Goal: Register for event/course: Register for event/course

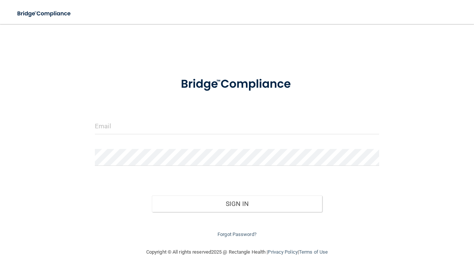
click at [206, 112] on form "Invalid email/password. You don't have permission to access that page. Sign In …" at bounding box center [237, 154] width 284 height 170
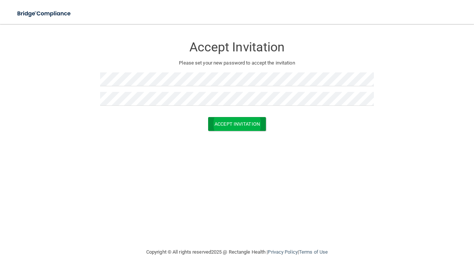
click at [238, 130] on button "Accept Invitation" at bounding box center [237, 124] width 58 height 14
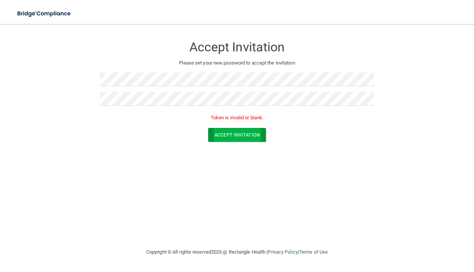
click at [226, 133] on button "Accept Invitation" at bounding box center [237, 135] width 58 height 14
click at [253, 132] on button "Accept Invitation" at bounding box center [237, 135] width 58 height 14
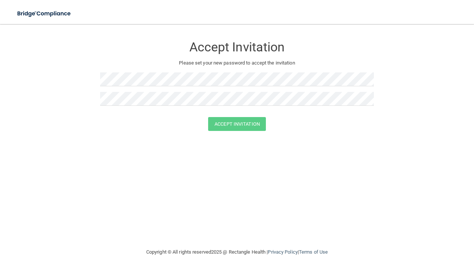
click at [307, 125] on div "Accept Invitation" at bounding box center [236, 124] width 455 height 14
click at [236, 123] on button "Accept Invitation" at bounding box center [237, 124] width 58 height 14
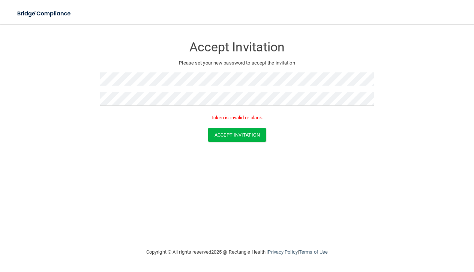
click at [140, 106] on div at bounding box center [237, 101] width 274 height 19
click at [243, 133] on button "Accept Invitation" at bounding box center [237, 135] width 58 height 14
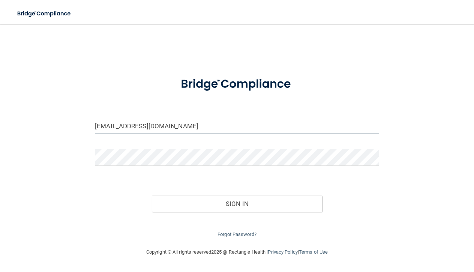
type input "[EMAIL_ADDRESS][DOMAIN_NAME]"
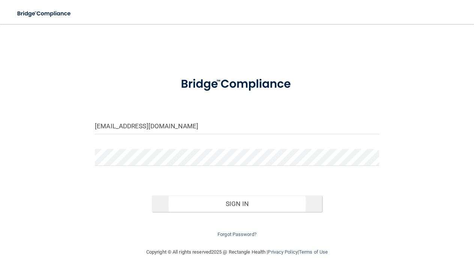
click at [239, 197] on button "Sign In" at bounding box center [237, 203] width 170 height 16
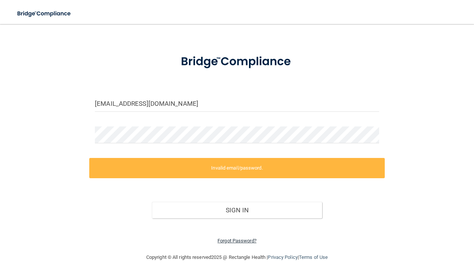
click at [232, 238] on link "Forgot Password?" at bounding box center [236, 241] width 39 height 6
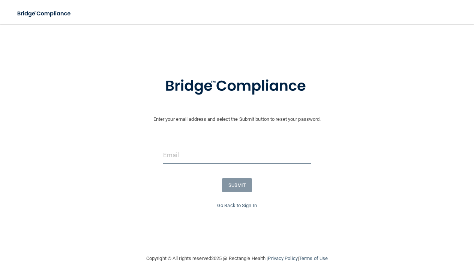
click at [203, 156] on input "email" at bounding box center [237, 155] width 148 height 17
type input "[EMAIL_ADDRESS][DOMAIN_NAME]"
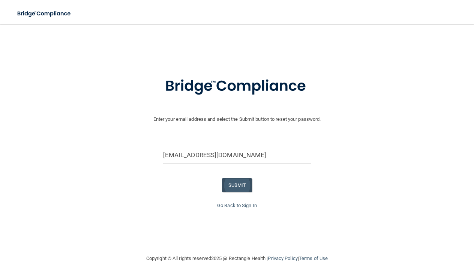
click at [239, 185] on button "SUBMIT" at bounding box center [237, 185] width 30 height 14
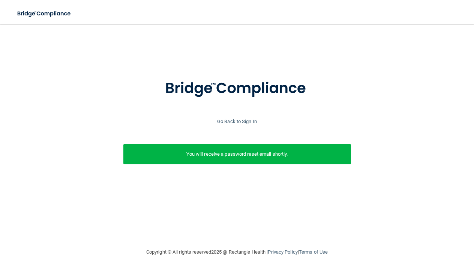
scroll to position [0, 0]
click at [245, 120] on link "Go Back to Sign In" at bounding box center [237, 121] width 40 height 6
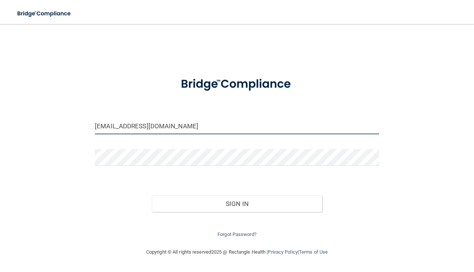
type input "[EMAIL_ADDRESS][DOMAIN_NAME]"
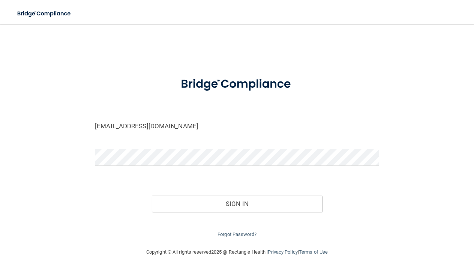
click at [242, 193] on div "Sign In" at bounding box center [236, 195] width 295 height 31
click at [239, 200] on button "Sign In" at bounding box center [237, 203] width 170 height 16
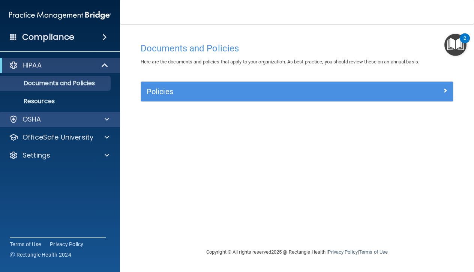
click at [58, 119] on div "OSHA" at bounding box center [49, 119] width 93 height 9
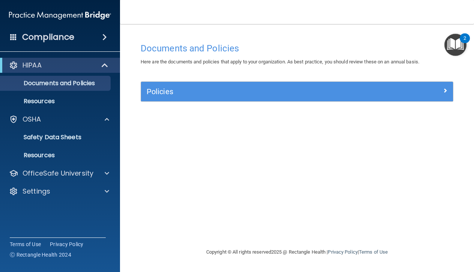
click at [46, 66] on div "HIPAA" at bounding box center [49, 65] width 93 height 9
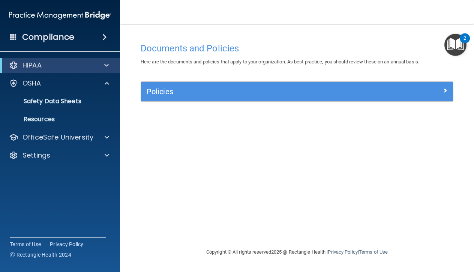
click at [46, 66] on div "HIPAA" at bounding box center [49, 65] width 93 height 9
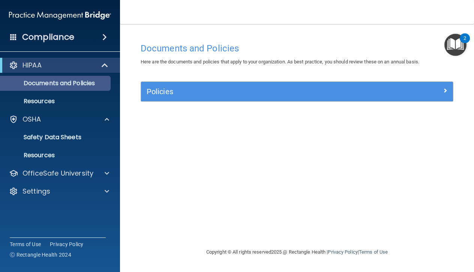
click at [39, 84] on p "Documents and Policies" at bounding box center [56, 82] width 102 height 7
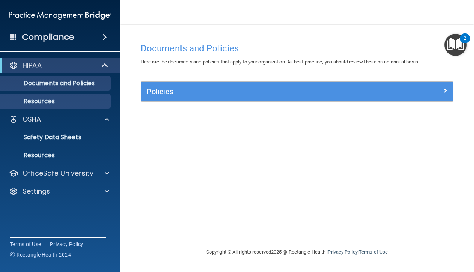
click at [64, 101] on p "Resources" at bounding box center [56, 100] width 102 height 7
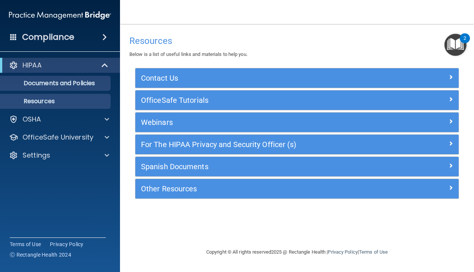
click at [57, 89] on link "Documents and Policies" at bounding box center [52, 83] width 118 height 15
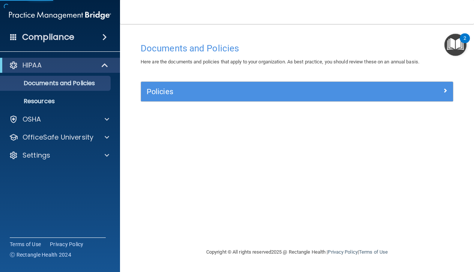
click at [58, 109] on div "HIPAA Documents and Policies Report an Incident Business Associates Emergency P…" at bounding box center [60, 112] width 120 height 114
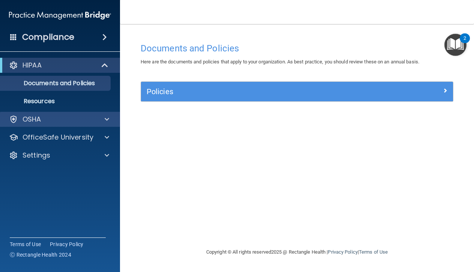
click at [46, 121] on div "OSHA" at bounding box center [49, 119] width 93 height 9
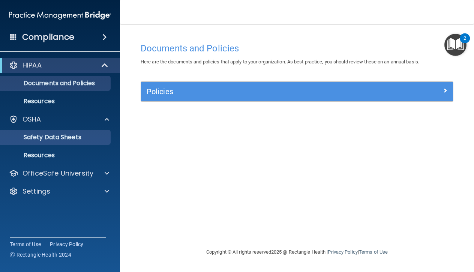
click at [43, 136] on p "Safety Data Sheets" at bounding box center [56, 136] width 102 height 7
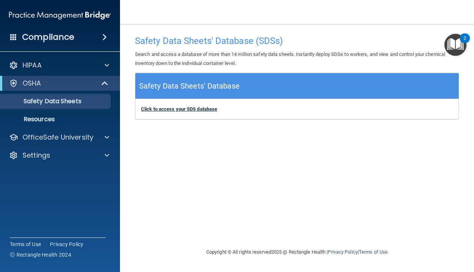
click at [186, 109] on b "Click to access your SDS database" at bounding box center [179, 109] width 76 height 6
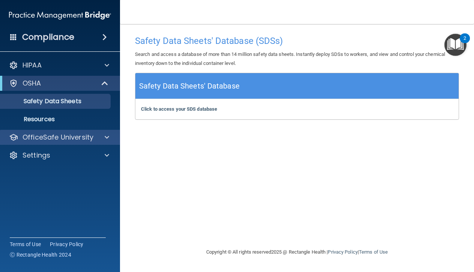
click at [51, 138] on p "OfficeSafe University" at bounding box center [57, 137] width 71 height 9
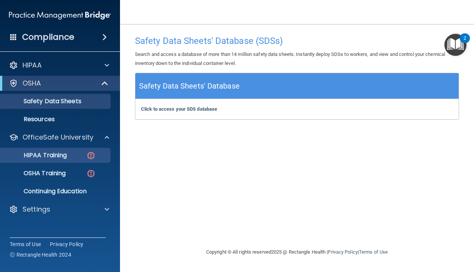
click at [46, 151] on p "HIPAA Training" at bounding box center [36, 154] width 62 height 7
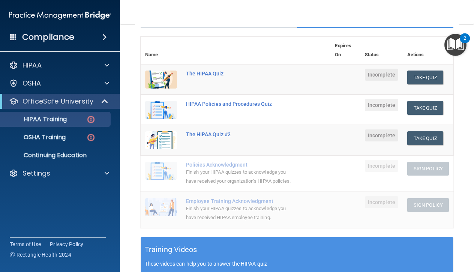
scroll to position [71, 0]
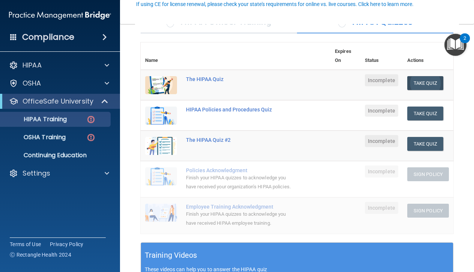
click at [429, 80] on button "Take Quiz" at bounding box center [425, 83] width 36 height 14
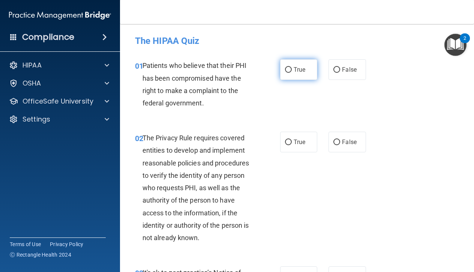
click at [287, 73] on label "True" at bounding box center [298, 69] width 37 height 21
click at [287, 73] on input "True" at bounding box center [288, 70] width 7 height 6
radio input "true"
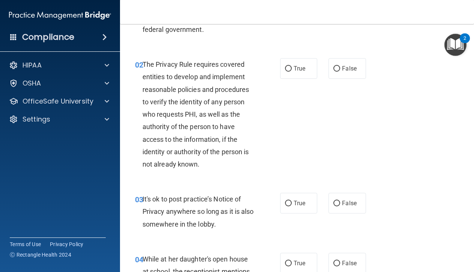
scroll to position [75, 0]
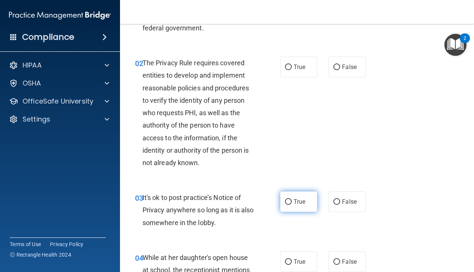
click at [289, 203] on input "True" at bounding box center [288, 202] width 7 height 6
radio input "true"
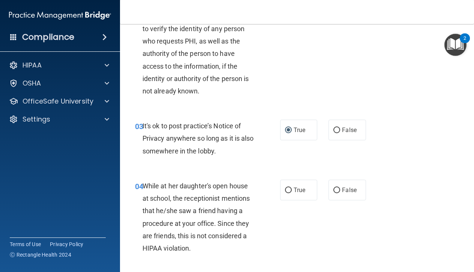
scroll to position [148, 0]
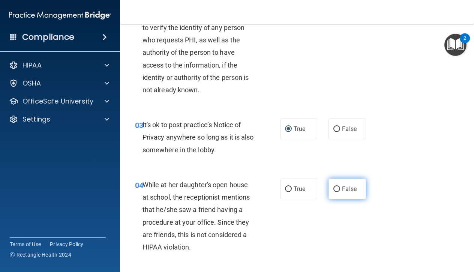
click at [338, 186] on input "False" at bounding box center [336, 189] width 7 height 6
radio input "true"
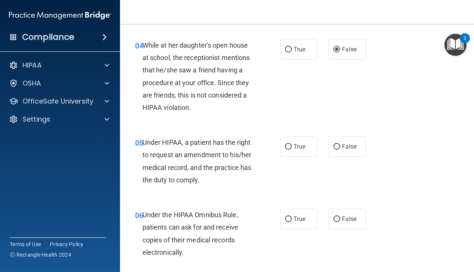
scroll to position [288, 0]
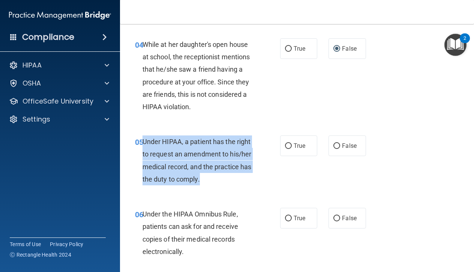
drag, startPoint x: 200, startPoint y: 178, endPoint x: 142, endPoint y: 140, distance: 69.3
click at [142, 140] on div "Under HIPAA, a patient has the right to request an amendment to his/her medical…" at bounding box center [200, 160] width 117 height 50
copy span "Under HIPAA, a patient has the right to request an amendment to his/her medical…"
click at [335, 143] on input "False" at bounding box center [336, 146] width 7 height 6
radio input "true"
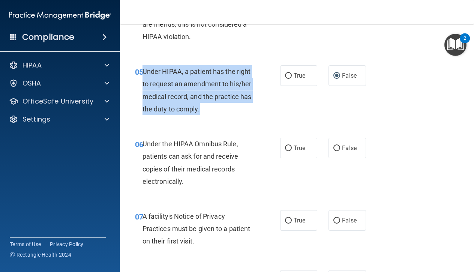
scroll to position [360, 0]
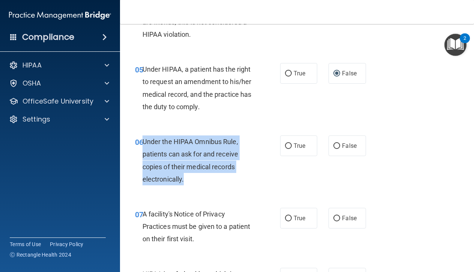
drag, startPoint x: 187, startPoint y: 178, endPoint x: 143, endPoint y: 140, distance: 57.4
click at [143, 140] on div "Under the HIPAA Omnibus Rule, patients can ask for and receive copies of their …" at bounding box center [200, 160] width 117 height 50
copy span "Under the HIPAA Omnibus Rule, patients can ask for and receive copies of their …"
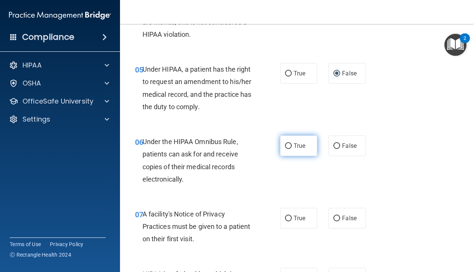
click at [293, 144] on label "True" at bounding box center [298, 145] width 37 height 21
click at [292, 144] on input "True" at bounding box center [288, 146] width 7 height 6
radio input "true"
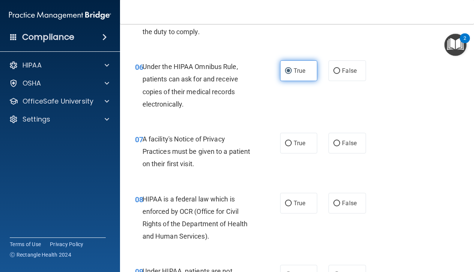
scroll to position [439, 0]
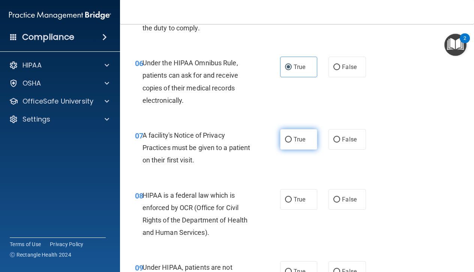
click at [289, 137] on input "True" at bounding box center [288, 140] width 7 height 6
radio input "true"
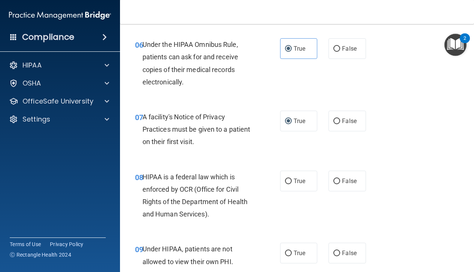
scroll to position [462, 0]
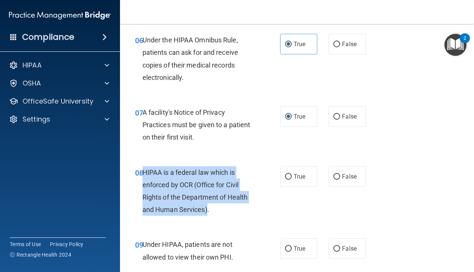
drag, startPoint x: 207, startPoint y: 207, endPoint x: 143, endPoint y: 169, distance: 74.3
click at [143, 169] on span "HIPAA is a federal law which is enforced by OCR (Office for Civil Rights of the…" at bounding box center [194, 190] width 105 height 45
copy span "HIPAA is a federal law which is enforced by OCR (Office for Civil Rights of the…"
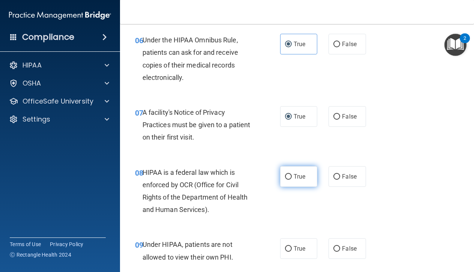
click at [293, 173] on label "True" at bounding box center [298, 176] width 37 height 21
click at [292, 174] on input "True" at bounding box center [288, 177] width 7 height 6
radio input "true"
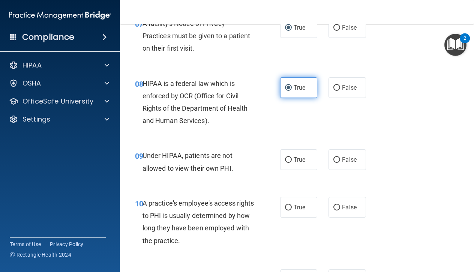
scroll to position [552, 0]
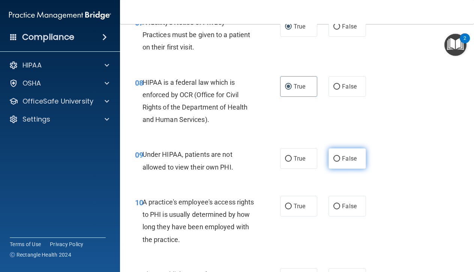
click at [345, 159] on label "False" at bounding box center [346, 158] width 37 height 21
click at [340, 159] on input "False" at bounding box center [336, 159] width 7 height 6
radio input "true"
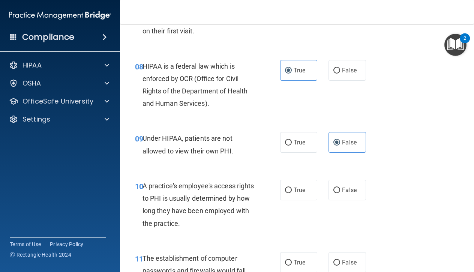
scroll to position [570, 0]
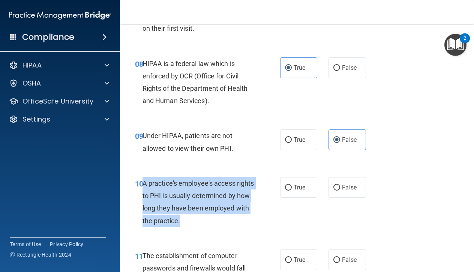
drag, startPoint x: 227, startPoint y: 216, endPoint x: 143, endPoint y: 181, distance: 90.9
click at [143, 181] on div "A practice's employee's access rights to PHI is usually determined by how long …" at bounding box center [200, 202] width 117 height 50
copy span "A practice's employee's access rights to PHI is usually determined by how long …"
click at [338, 185] on input "False" at bounding box center [336, 188] width 7 height 6
radio input "true"
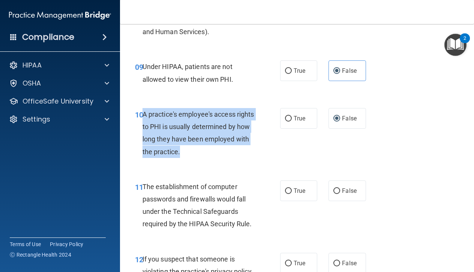
scroll to position [641, 0]
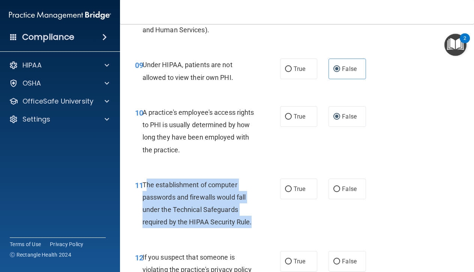
drag, startPoint x: 252, startPoint y: 219, endPoint x: 146, endPoint y: 180, distance: 112.8
click at [146, 180] on div "The establishment of computer passwords and firewalls would fall under the Tech…" at bounding box center [200, 203] width 117 height 50
click at [146, 181] on span "The establishment of computer passwords and firewalls would fall under the Tech…" at bounding box center [196, 203] width 109 height 45
drag, startPoint x: 143, startPoint y: 180, endPoint x: 263, endPoint y: 223, distance: 127.8
click at [263, 223] on div "11 The establishment of computer passwords and firewalls would fall under the T…" at bounding box center [207, 205] width 167 height 54
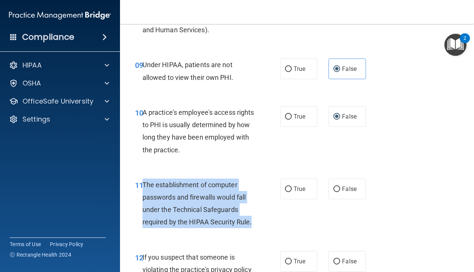
copy span "The establishment of computer passwords and firewalls would fall under the Tech…"
click at [288, 188] on input "True" at bounding box center [288, 189] width 7 height 6
radio input "true"
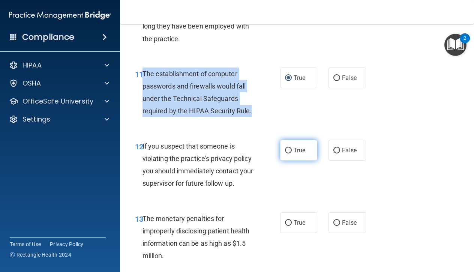
scroll to position [754, 0]
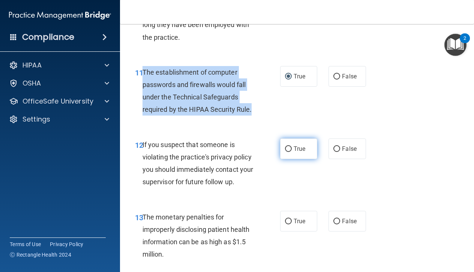
click at [291, 146] on input "True" at bounding box center [288, 149] width 7 height 6
radio input "true"
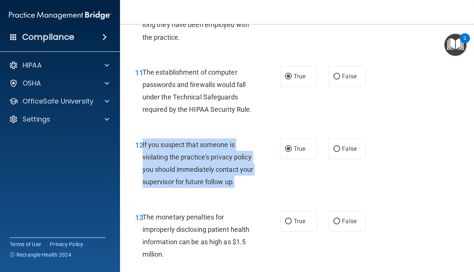
drag, startPoint x: 243, startPoint y: 179, endPoint x: 143, endPoint y: 140, distance: 107.5
click at [143, 140] on div "If you suspect that someone is violating the practice's privacy policy you shou…" at bounding box center [200, 163] width 117 height 50
copy span "If you suspect that someone is violating the practice's privacy policy you shou…"
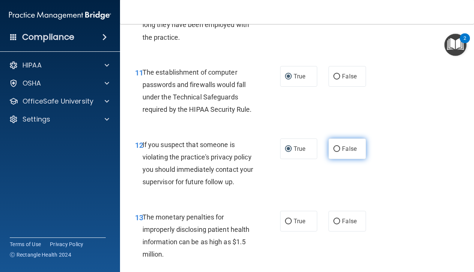
click at [342, 145] on span "False" at bounding box center [349, 148] width 15 height 7
click at [340, 146] on input "False" at bounding box center [336, 149] width 7 height 6
radio input "true"
radio input "false"
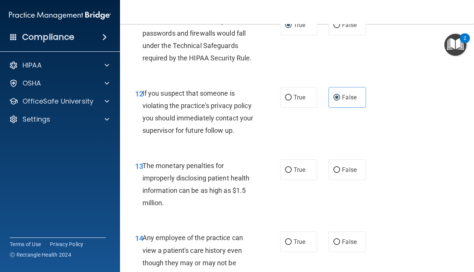
scroll to position [808, 0]
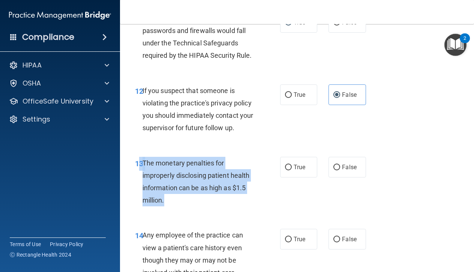
drag, startPoint x: 174, startPoint y: 194, endPoint x: 141, endPoint y: 159, distance: 48.5
click at [141, 159] on div "13 The monetary penalties for improperly disclosing patient health information …" at bounding box center [207, 184] width 167 height 54
click at [158, 163] on div "The monetary penalties for improperly disclosing patient health information can…" at bounding box center [200, 182] width 117 height 50
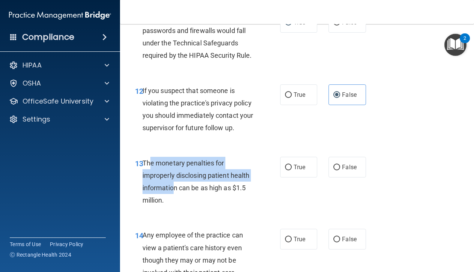
drag, startPoint x: 148, startPoint y: 157, endPoint x: 173, endPoint y: 178, distance: 32.7
click at [173, 178] on div "The monetary penalties for improperly disclosing patient health information can…" at bounding box center [200, 182] width 117 height 50
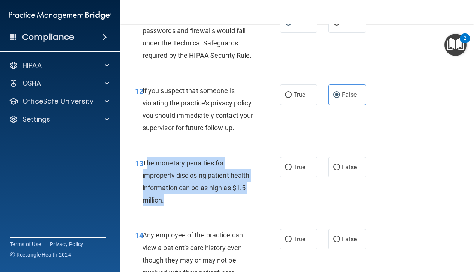
drag, startPoint x: 145, startPoint y: 158, endPoint x: 185, endPoint y: 201, distance: 58.6
click at [185, 201] on div "The monetary penalties for improperly disclosing patient health information can…" at bounding box center [200, 182] width 117 height 50
click at [149, 160] on span "The monetary penalties for improperly disclosing patient health information can…" at bounding box center [195, 181] width 107 height 45
drag, startPoint x: 143, startPoint y: 158, endPoint x: 175, endPoint y: 206, distance: 58.0
click at [175, 206] on div "13 The monetary penalties for improperly disclosing patient health information …" at bounding box center [296, 183] width 335 height 72
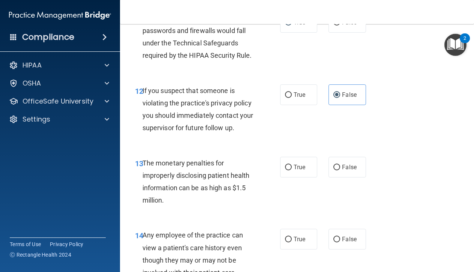
click at [180, 188] on div "The monetary penalties for improperly disclosing patient health information can…" at bounding box center [200, 182] width 117 height 50
click at [148, 207] on div "13 The monetary penalties for improperly disclosing patient health information …" at bounding box center [296, 183] width 335 height 72
click at [128, 175] on div "13 The monetary penalties for improperly disclosing patient health information …" at bounding box center [207, 184] width 167 height 54
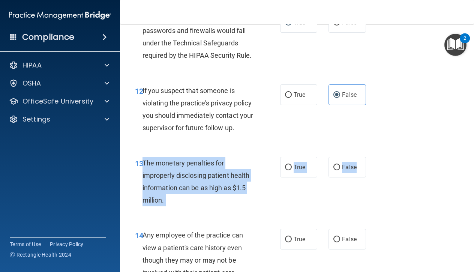
drag, startPoint x: 144, startPoint y: 158, endPoint x: 176, endPoint y: 207, distance: 58.9
click at [176, 207] on div "13 The monetary penalties for improperly disclosing patient health information …" at bounding box center [296, 183] width 335 height 72
click at [266, 196] on div "13 The monetary penalties for improperly disclosing patient health information …" at bounding box center [207, 184] width 167 height 54
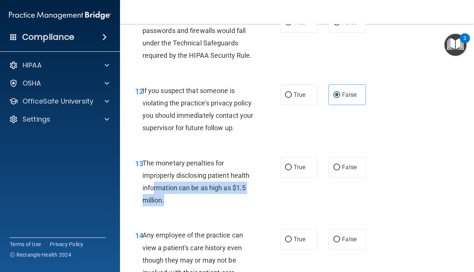
drag, startPoint x: 172, startPoint y: 197, endPoint x: 154, endPoint y: 183, distance: 22.7
click at [154, 182] on div "The monetary penalties for improperly disclosing patient health information can…" at bounding box center [200, 182] width 117 height 50
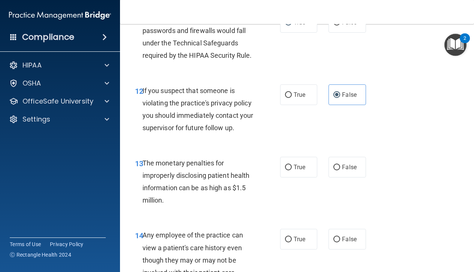
click at [154, 182] on span "The monetary penalties for improperly disclosing patient health information can…" at bounding box center [195, 181] width 107 height 45
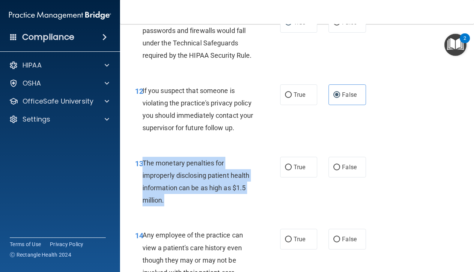
drag, startPoint x: 167, startPoint y: 196, endPoint x: 143, endPoint y: 158, distance: 45.6
click at [143, 158] on div "The monetary penalties for improperly disclosing patient health information can…" at bounding box center [200, 182] width 117 height 50
copy span "The monetary penalties for improperly disclosing patient health information can…"
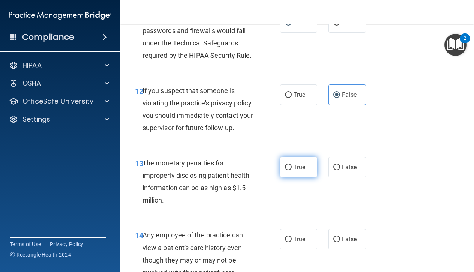
click at [292, 161] on label "True" at bounding box center [298, 167] width 37 height 21
click at [292, 165] on input "True" at bounding box center [288, 168] width 7 height 6
radio input "true"
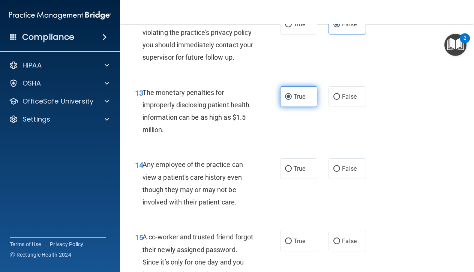
scroll to position [884, 0]
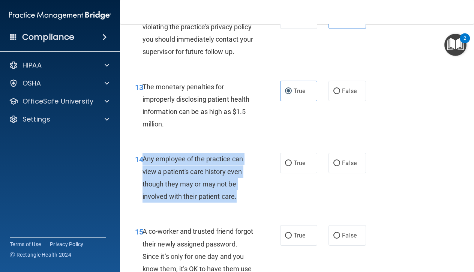
drag, startPoint x: 237, startPoint y: 193, endPoint x: 142, endPoint y: 156, distance: 101.5
click at [142, 156] on div "Any employee of the practice can view a patient's care history even though they…" at bounding box center [200, 178] width 117 height 50
copy span "Any employee of the practice can view a patient's care history even though they…"
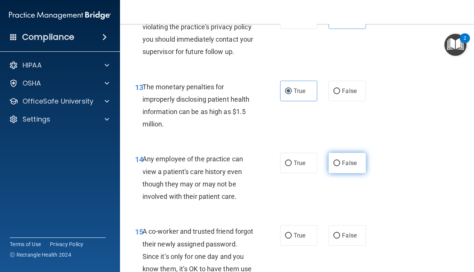
click at [342, 159] on span "False" at bounding box center [349, 162] width 15 height 7
click at [340, 160] on input "False" at bounding box center [336, 163] width 7 height 6
radio input "true"
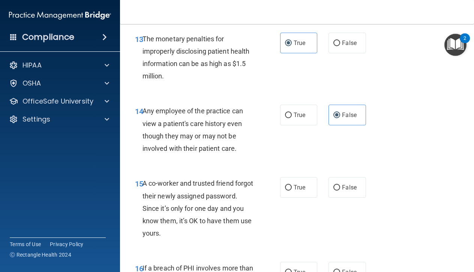
scroll to position [935, 0]
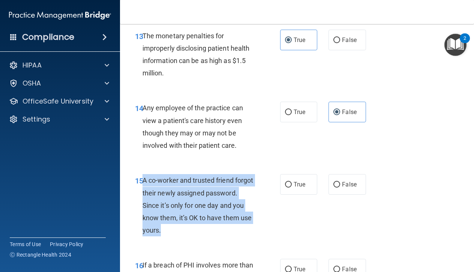
drag, startPoint x: 199, startPoint y: 225, endPoint x: 143, endPoint y: 171, distance: 77.4
click at [143, 174] on div "A co-worker and trusted friend forgot their newly assigned password. Since it’s…" at bounding box center [200, 205] width 117 height 62
click at [162, 189] on span "A co-worker and trusted friend forgot their newly assigned password. Since it’s…" at bounding box center [197, 205] width 111 height 58
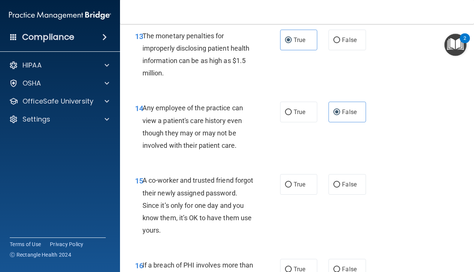
click at [142, 176] on span "15" at bounding box center [139, 180] width 8 height 9
click at [146, 176] on span "A co-worker and trusted friend forgot their newly assigned password. Since it’s…" at bounding box center [197, 205] width 111 height 58
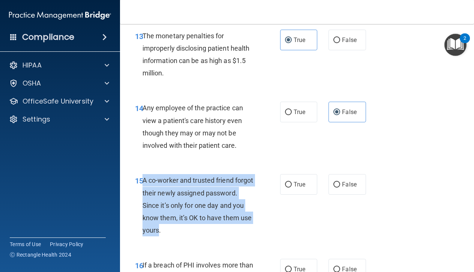
drag, startPoint x: 144, startPoint y: 174, endPoint x: 189, endPoint y: 224, distance: 67.1
click at [189, 224] on span "A co-worker and trusted friend forgot their newly assigned password. Since it’s…" at bounding box center [197, 205] width 111 height 58
click at [191, 199] on span "A co-worker and trusted friend forgot their newly assigned password. Since it’s…" at bounding box center [197, 205] width 111 height 58
drag, startPoint x: 144, startPoint y: 176, endPoint x: 191, endPoint y: 226, distance: 69.2
click at [191, 226] on div "A co-worker and trusted friend forgot their newly assigned password. Since it’s…" at bounding box center [200, 205] width 117 height 62
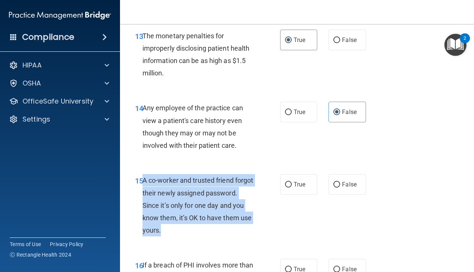
copy span "A co-worker and trusted friend forgot their newly assigned password. Since it’s…"
click at [337, 182] on input "False" at bounding box center [336, 185] width 7 height 6
radio input "true"
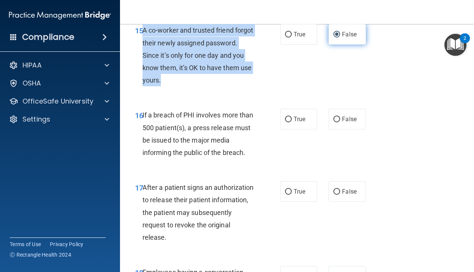
scroll to position [1085, 0]
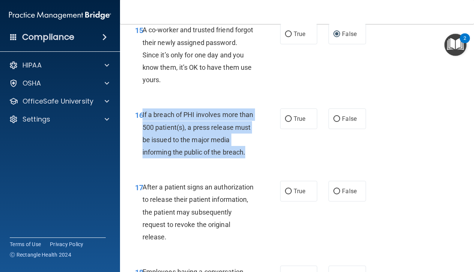
drag, startPoint x: 142, startPoint y: 109, endPoint x: 239, endPoint y: 151, distance: 105.9
click at [239, 151] on div "If a breach of PHI involves more than 500 patient(s), a press release must be i…" at bounding box center [200, 133] width 117 height 50
copy span "If a breach of PHI involves more than 500 patient(s), a press release must be i…"
click at [288, 116] on input "True" at bounding box center [288, 119] width 7 height 6
radio input "true"
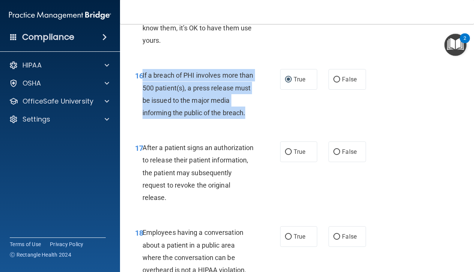
scroll to position [1126, 0]
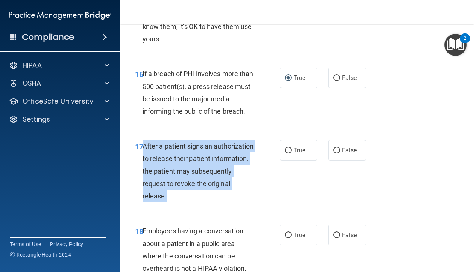
drag, startPoint x: 192, startPoint y: 191, endPoint x: 143, endPoint y: 141, distance: 70.2
click at [143, 141] on div "After a patient signs an authorization to release their patient information, th…" at bounding box center [200, 171] width 117 height 62
click at [287, 148] on input "True" at bounding box center [288, 151] width 7 height 6
radio input "true"
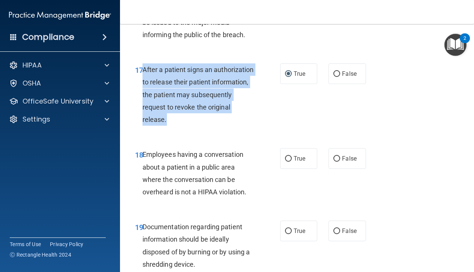
scroll to position [1204, 0]
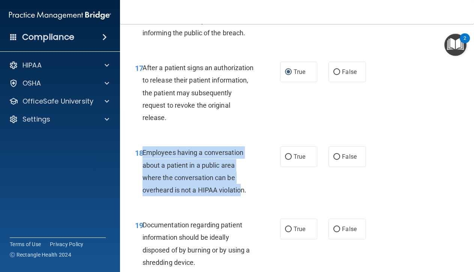
drag, startPoint x: 243, startPoint y: 183, endPoint x: 143, endPoint y: 146, distance: 107.1
click at [143, 148] on span "Employees having a conversation about a patient in a public area where the conv…" at bounding box center [194, 170] width 104 height 45
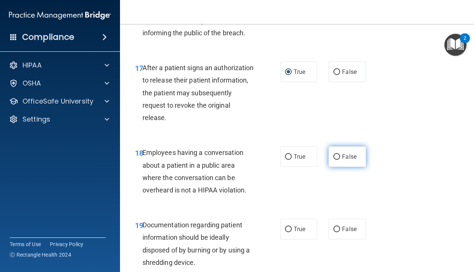
click at [341, 148] on label "False" at bounding box center [346, 156] width 37 height 21
click at [340, 154] on input "False" at bounding box center [336, 157] width 7 height 6
radio input "true"
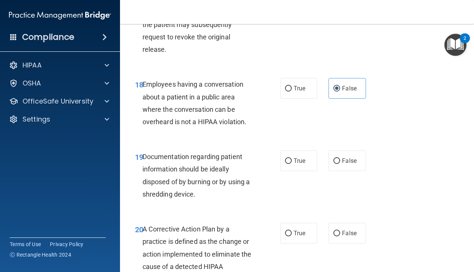
scroll to position [1282, 0]
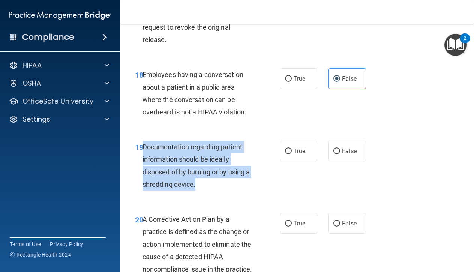
drag, startPoint x: 199, startPoint y: 178, endPoint x: 144, endPoint y: 140, distance: 66.8
click at [142, 141] on div "Documentation regarding patient information should be ideally disposed of by bu…" at bounding box center [200, 166] width 117 height 50
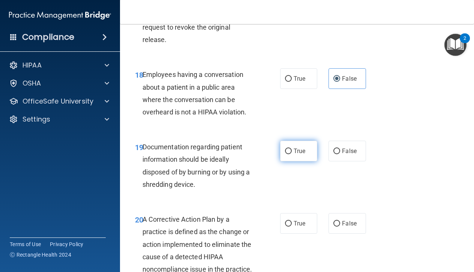
click at [301, 141] on label "True" at bounding box center [298, 151] width 37 height 21
click at [292, 148] on input "True" at bounding box center [288, 151] width 7 height 6
radio input "true"
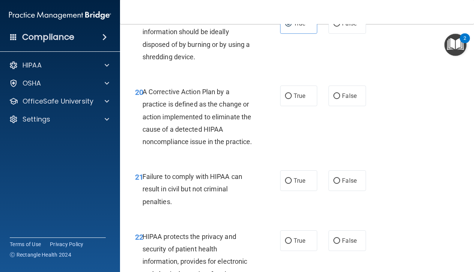
scroll to position [1386, 0]
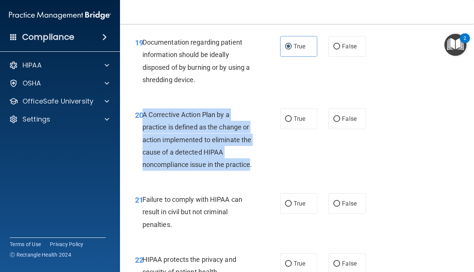
drag, startPoint x: 252, startPoint y: 159, endPoint x: 144, endPoint y: 108, distance: 119.5
click at [144, 111] on span "A Corrective Action Plan by a practice is defined as the change or action imple…" at bounding box center [197, 140] width 110 height 58
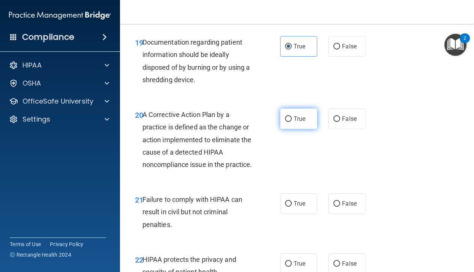
click at [295, 115] on span "True" at bounding box center [299, 118] width 12 height 7
click at [292, 116] on input "True" at bounding box center [288, 119] width 7 height 6
radio input "true"
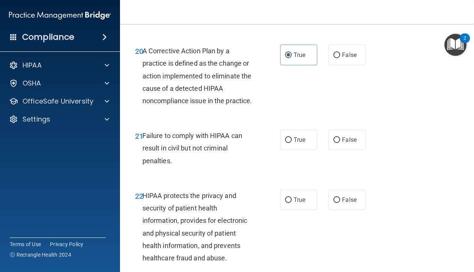
scroll to position [1451, 0]
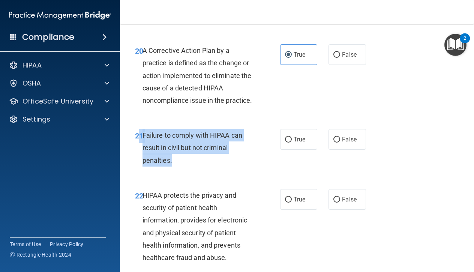
drag, startPoint x: 175, startPoint y: 152, endPoint x: 141, endPoint y: 130, distance: 40.2
click at [141, 130] on div "21 Failure to comply with HIPAA can result in civil but not criminal penalties." at bounding box center [207, 149] width 167 height 41
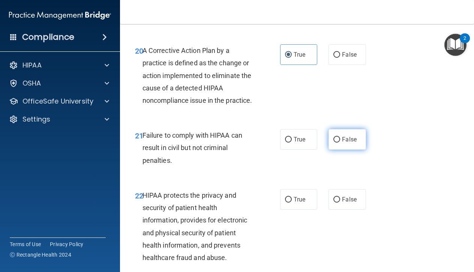
click at [341, 133] on label "False" at bounding box center [346, 139] width 37 height 21
click at [340, 137] on input "False" at bounding box center [336, 140] width 7 height 6
radio input "true"
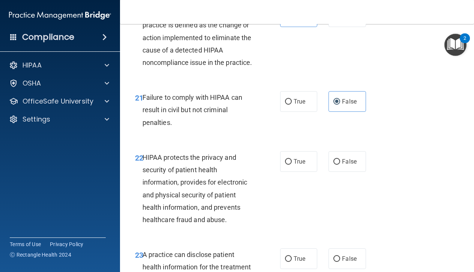
scroll to position [1491, 0]
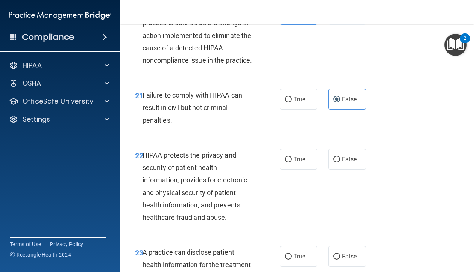
click at [220, 207] on span "HIPAA protects the privacy and security of patient health information, provides…" at bounding box center [194, 186] width 105 height 70
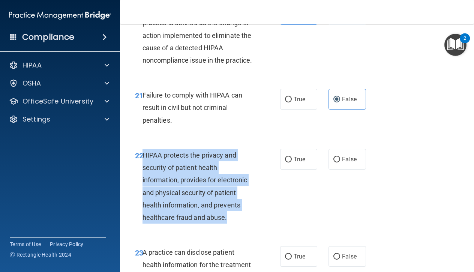
drag, startPoint x: 229, startPoint y: 211, endPoint x: 144, endPoint y: 148, distance: 105.1
click at [144, 149] on div "HIPAA protects the privacy and security of patient health information, provides…" at bounding box center [200, 186] width 117 height 75
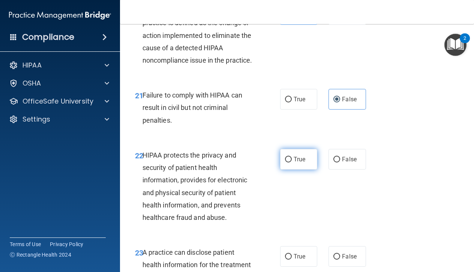
click at [299, 156] on span "True" at bounding box center [299, 159] width 12 height 7
click at [292, 157] on input "True" at bounding box center [288, 160] width 7 height 6
radio input "true"
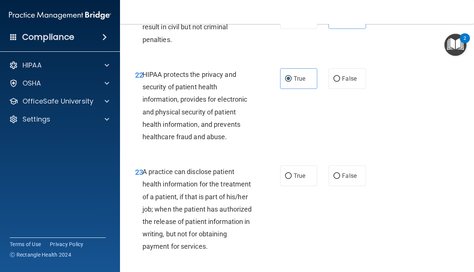
scroll to position [1572, 0]
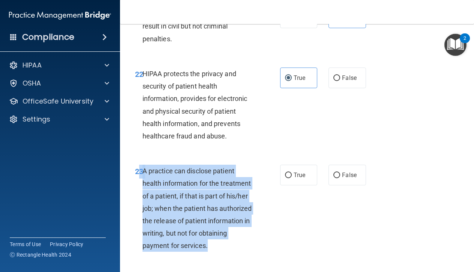
drag, startPoint x: 208, startPoint y: 238, endPoint x: 141, endPoint y: 163, distance: 101.4
click at [141, 165] on div "23 A practice can disclose patient health information for the treatment of a pa…" at bounding box center [207, 210] width 167 height 91
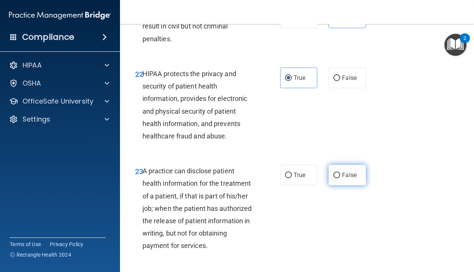
click at [332, 169] on label "False" at bounding box center [346, 175] width 37 height 21
click at [333, 172] on input "False" at bounding box center [336, 175] width 7 height 6
radio input "true"
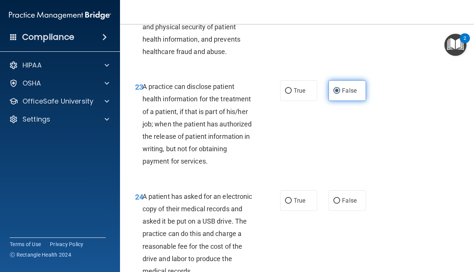
scroll to position [1676, 0]
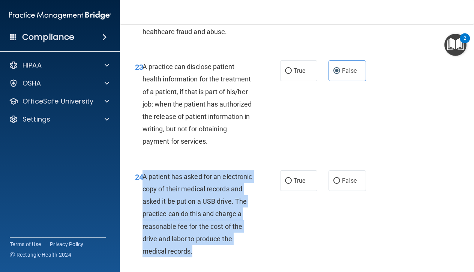
drag, startPoint x: 195, startPoint y: 245, endPoint x: 142, endPoint y: 170, distance: 92.0
click at [142, 170] on div "A patient has asked for an electronic copy of their medical records and asked i…" at bounding box center [200, 213] width 117 height 87
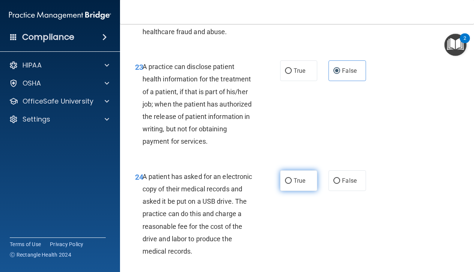
click at [300, 177] on span "True" at bounding box center [299, 180] width 12 height 7
click at [292, 178] on input "True" at bounding box center [288, 181] width 7 height 6
radio input "true"
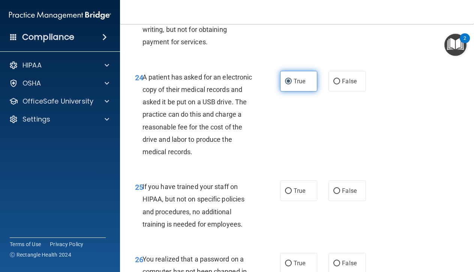
scroll to position [1776, 0]
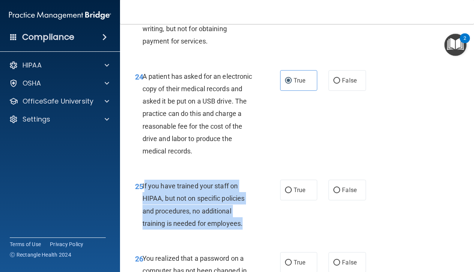
drag, startPoint x: 243, startPoint y: 215, endPoint x: 144, endPoint y: 178, distance: 106.1
click at [144, 179] on div "If you have trained your staff on HIPAA, but not on specific policies and proce…" at bounding box center [200, 204] width 117 height 50
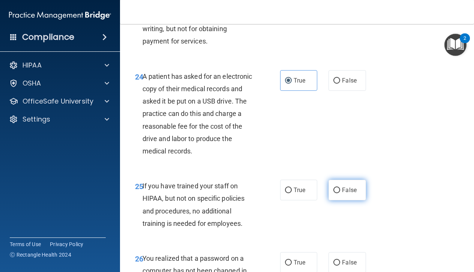
click at [345, 186] on span "False" at bounding box center [349, 189] width 15 height 7
click at [340, 187] on input "False" at bounding box center [336, 190] width 7 height 6
radio input "true"
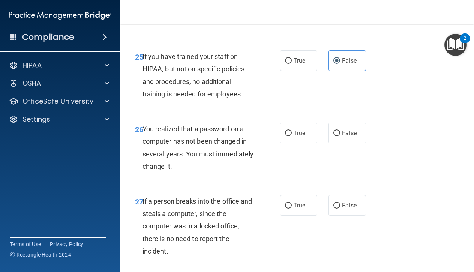
scroll to position [1911, 0]
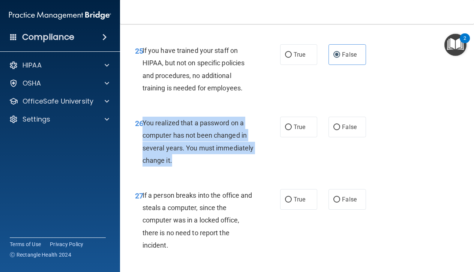
drag, startPoint x: 177, startPoint y: 150, endPoint x: 144, endPoint y: 115, distance: 48.2
click at [144, 117] on div "You realized that a password on a computer has not been changed in several year…" at bounding box center [200, 142] width 117 height 50
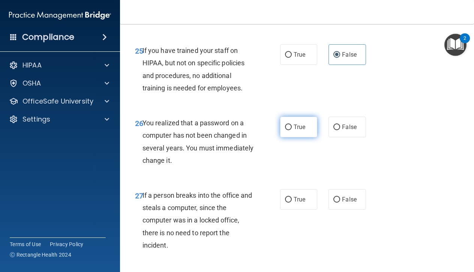
click at [297, 123] on span "True" at bounding box center [299, 126] width 12 height 7
click at [292, 124] on input "True" at bounding box center [288, 127] width 7 height 6
radio input "true"
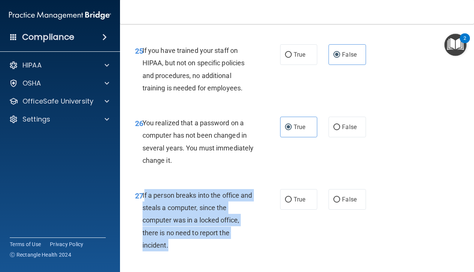
drag, startPoint x: 173, startPoint y: 239, endPoint x: 144, endPoint y: 185, distance: 61.0
click at [144, 189] on div "If a person breaks into the office and steals a computer, since the computer wa…" at bounding box center [200, 220] width 117 height 62
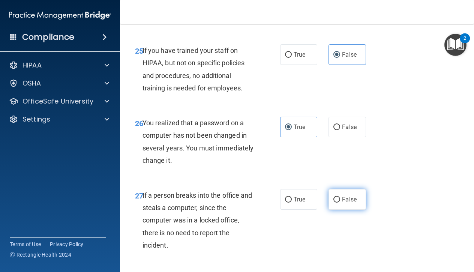
click at [352, 196] on span "False" at bounding box center [349, 199] width 15 height 7
click at [340, 197] on input "False" at bounding box center [336, 200] width 7 height 6
radio input "true"
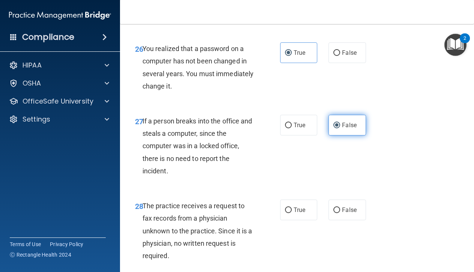
scroll to position [1991, 0]
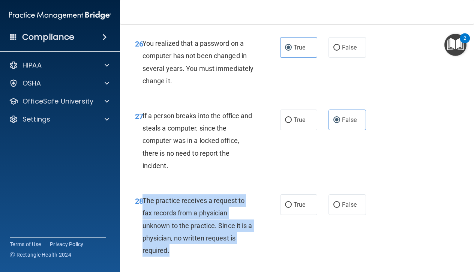
drag, startPoint x: 171, startPoint y: 241, endPoint x: 143, endPoint y: 190, distance: 58.0
click at [143, 194] on div "The practice receives a request to fax records from a physician unknown to the …" at bounding box center [200, 225] width 117 height 62
click at [336, 202] on input "False" at bounding box center [336, 205] width 7 height 6
radio input "true"
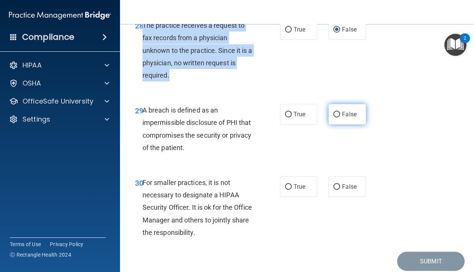
scroll to position [2169, 0]
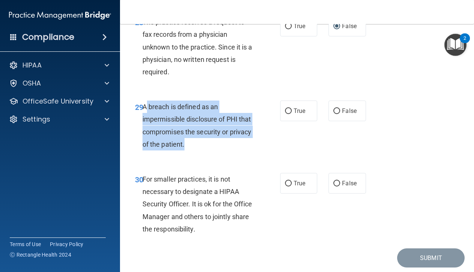
drag, startPoint x: 185, startPoint y: 134, endPoint x: 145, endPoint y: 94, distance: 56.4
click at [145, 100] on div "A breach is defined as an impermissible disclosure of PHI that compromises the …" at bounding box center [200, 125] width 117 height 50
click at [145, 103] on span "A breach is defined as an impermissible disclosure of PHI that compromises the …" at bounding box center [196, 125] width 109 height 45
drag, startPoint x: 144, startPoint y: 96, endPoint x: 188, endPoint y: 129, distance: 55.7
click at [188, 129] on div "A breach is defined as an impermissible disclosure of PHI that compromises the …" at bounding box center [200, 125] width 117 height 50
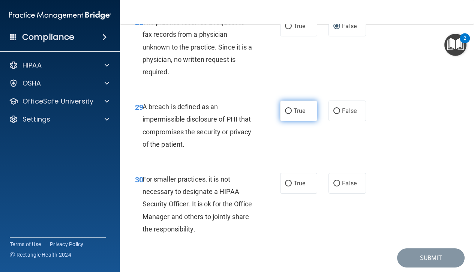
click at [303, 107] on span "True" at bounding box center [299, 110] width 12 height 7
click at [292, 108] on input "True" at bounding box center [288, 111] width 7 height 6
radio input "true"
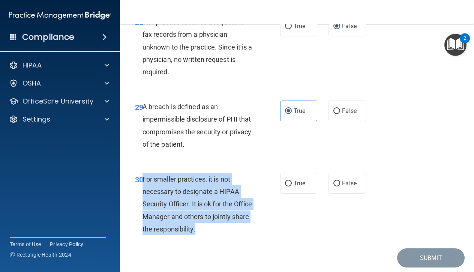
drag, startPoint x: 216, startPoint y: 219, endPoint x: 144, endPoint y: 169, distance: 87.9
click at [144, 173] on div "For smaller practices, it is not necessary to designate a HIPAA Security Office…" at bounding box center [200, 204] width 117 height 62
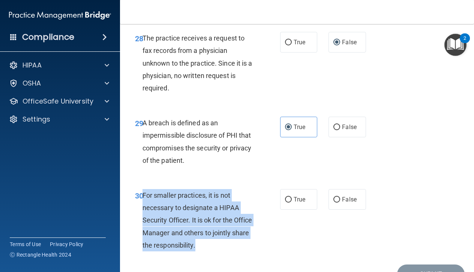
scroll to position [2153, 0]
click at [289, 197] on input "True" at bounding box center [288, 200] width 7 height 6
radio input "true"
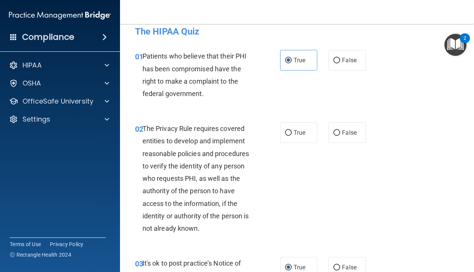
scroll to position [6, 0]
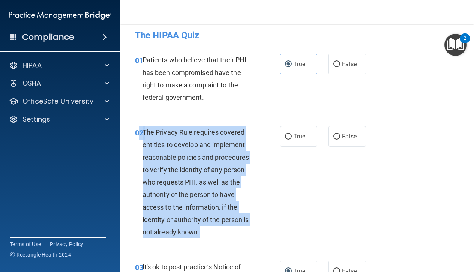
drag, startPoint x: 203, startPoint y: 232, endPoint x: 141, endPoint y: 133, distance: 117.0
click at [141, 133] on div "02 The Privacy Rule requires covered entities to develop and implement reasonab…" at bounding box center [207, 184] width 167 height 116
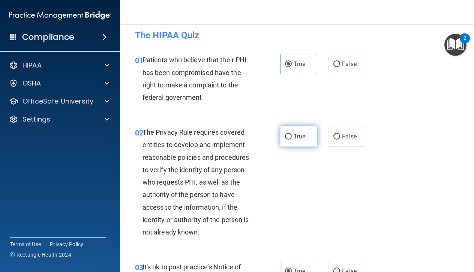
click at [303, 135] on span "True" at bounding box center [299, 136] width 12 height 7
click at [292, 135] on input "True" at bounding box center [288, 137] width 7 height 6
radio input "true"
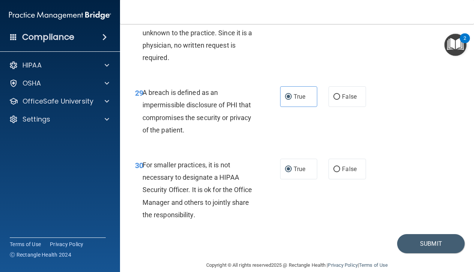
scroll to position [2183, 0]
click at [435, 234] on button "Submit" at bounding box center [430, 243] width 67 height 19
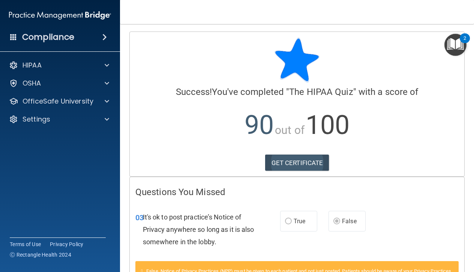
click at [307, 164] on link "GET CERTIFICATE" at bounding box center [297, 162] width 64 height 16
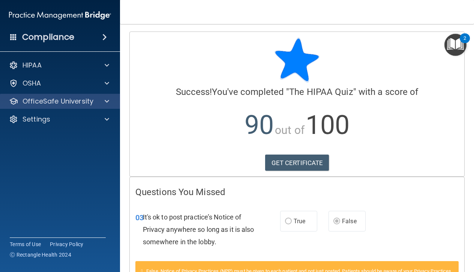
click at [38, 96] on div "OfficeSafe University" at bounding box center [60, 101] width 120 height 15
click at [106, 99] on span at bounding box center [107, 101] width 4 height 9
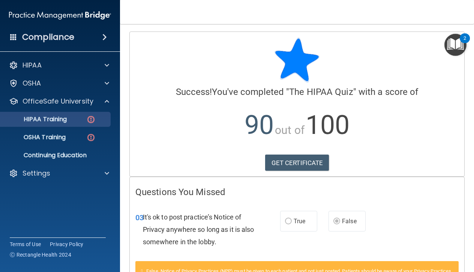
click at [92, 120] on img at bounding box center [90, 119] width 9 height 9
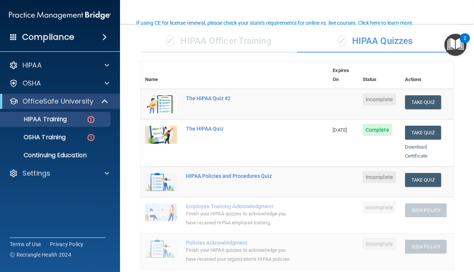
scroll to position [56, 0]
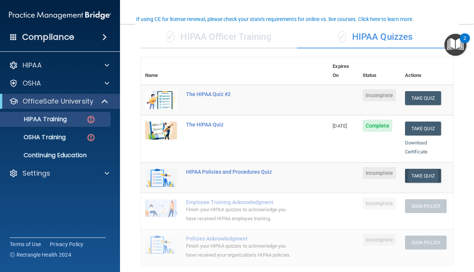
click at [431, 169] on button "Take Quiz" at bounding box center [423, 176] width 36 height 14
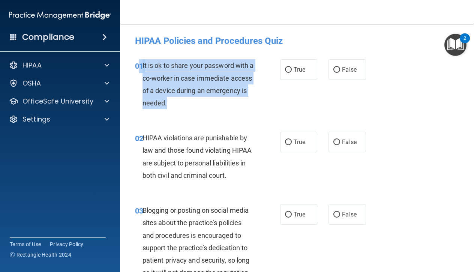
drag, startPoint x: 209, startPoint y: 101, endPoint x: 141, endPoint y: 67, distance: 76.9
click at [141, 67] on div "01 It is ok to share your password with a co-worker in case immediate access of…" at bounding box center [207, 86] width 167 height 54
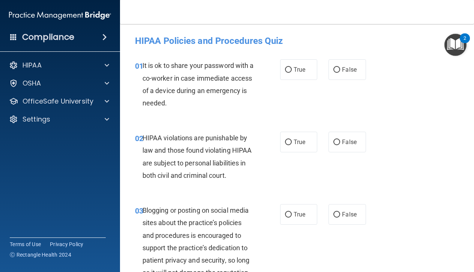
click at [147, 124] on div "02 HIPAA violations are punishable by law and those found violating HIPAA are s…" at bounding box center [296, 158] width 335 height 72
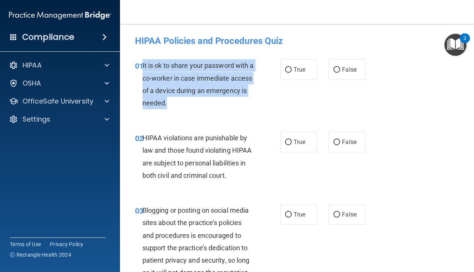
drag, startPoint x: 142, startPoint y: 66, endPoint x: 211, endPoint y: 100, distance: 76.9
click at [211, 100] on div "It is ok to share your password with a co-worker in case immediate access of a …" at bounding box center [200, 84] width 117 height 50
click at [335, 70] on input "False" at bounding box center [336, 70] width 7 height 6
radio input "true"
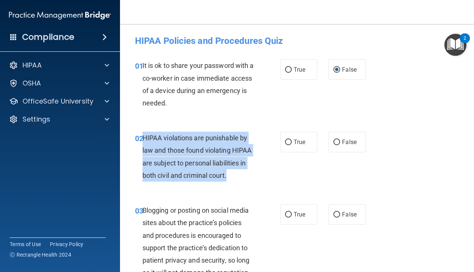
drag, startPoint x: 231, startPoint y: 175, endPoint x: 143, endPoint y: 138, distance: 95.6
click at [143, 138] on div "HIPAA violations are punishable by law and those found violating HIPAA are subj…" at bounding box center [200, 157] width 117 height 50
click at [290, 141] on input "True" at bounding box center [288, 142] width 7 height 6
radio input "true"
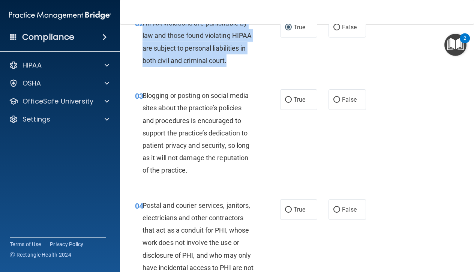
scroll to position [121, 0]
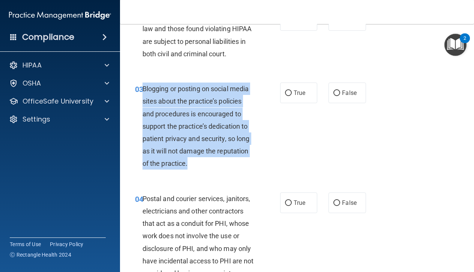
drag, startPoint x: 195, startPoint y: 161, endPoint x: 144, endPoint y: 87, distance: 89.6
click at [144, 87] on div "Blogging or posting on social media sites about the practice’s policies and pro…" at bounding box center [200, 125] width 117 height 87
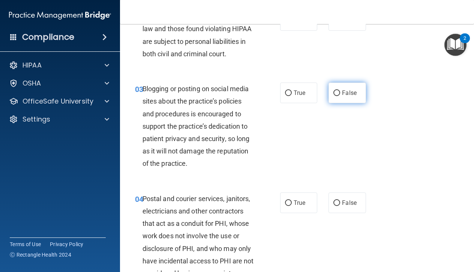
click at [347, 91] on span "False" at bounding box center [349, 92] width 15 height 7
click at [340, 91] on input "False" at bounding box center [336, 93] width 7 height 6
radio input "true"
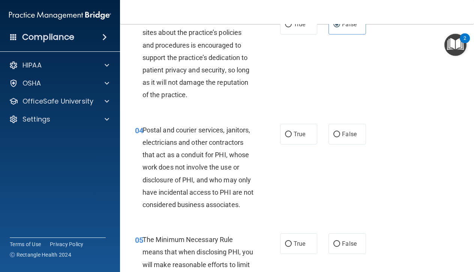
scroll to position [242, 0]
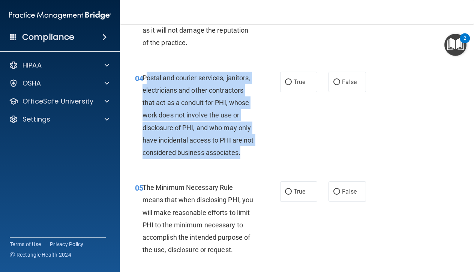
drag, startPoint x: 252, startPoint y: 151, endPoint x: 146, endPoint y: 74, distance: 131.2
click at [146, 74] on span "Postal and courier services, janitors, electricians and other contractors that …" at bounding box center [197, 115] width 111 height 82
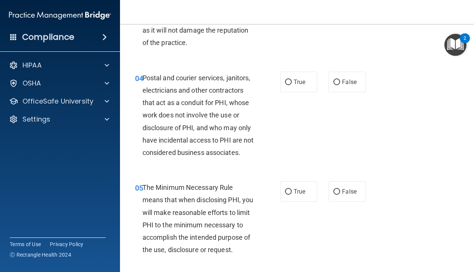
click at [144, 76] on span "Postal and courier services, janitors, electricians and other contractors that …" at bounding box center [197, 115] width 111 height 82
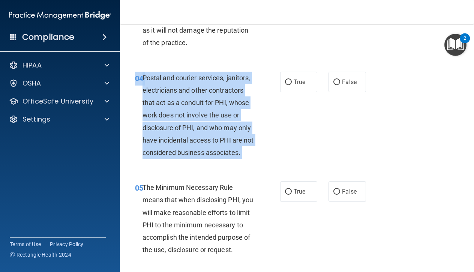
drag, startPoint x: 144, startPoint y: 76, endPoint x: 253, endPoint y: 153, distance: 133.3
click at [253, 153] on span "Postal and courier services, janitors, electricians and other contractors that …" at bounding box center [197, 115] width 111 height 82
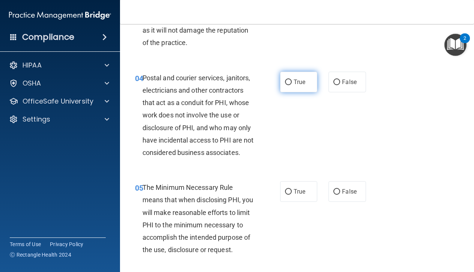
click at [295, 78] on span "True" at bounding box center [299, 81] width 12 height 7
click at [292, 79] on input "True" at bounding box center [288, 82] width 7 height 6
radio input "true"
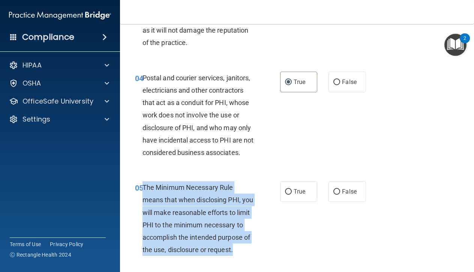
drag, startPoint x: 236, startPoint y: 248, endPoint x: 144, endPoint y: 185, distance: 112.1
click at [144, 185] on div "The Minimum Necessary Rule means that when disclosing PHI, you will make reason…" at bounding box center [200, 218] width 117 height 75
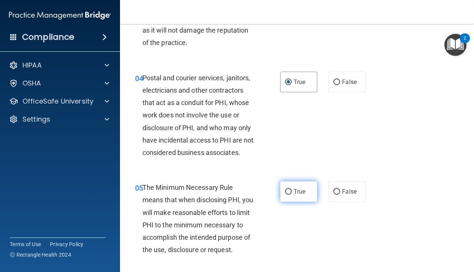
click at [299, 191] on span "True" at bounding box center [299, 191] width 12 height 7
click at [292, 191] on input "True" at bounding box center [288, 192] width 7 height 6
radio input "true"
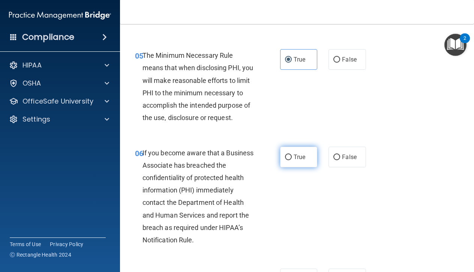
scroll to position [382, 0]
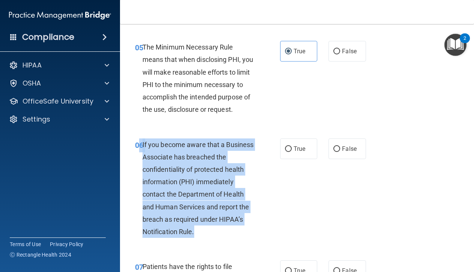
drag, startPoint x: 196, startPoint y: 229, endPoint x: 141, endPoint y: 142, distance: 102.9
click at [141, 142] on div "06 If you become aware that a Business Associate has breached the confidentiali…" at bounding box center [207, 189] width 167 height 103
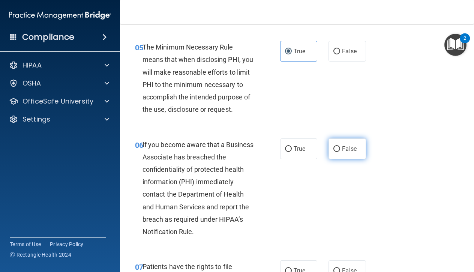
click at [346, 147] on span "False" at bounding box center [349, 148] width 15 height 7
click at [340, 147] on input "False" at bounding box center [336, 149] width 7 height 6
radio input "true"
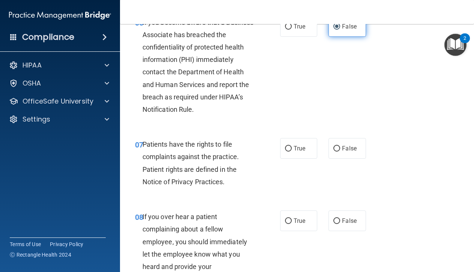
scroll to position [505, 0]
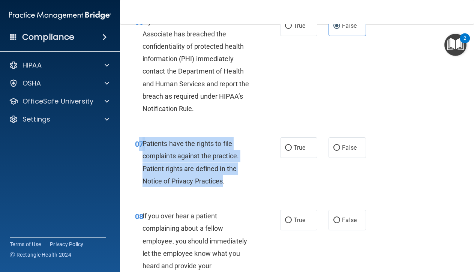
drag, startPoint x: 224, startPoint y: 179, endPoint x: 141, endPoint y: 139, distance: 92.2
click at [141, 139] on div "07 Patients have the rights to file complaints against the practice. Patient ri…" at bounding box center [207, 164] width 167 height 54
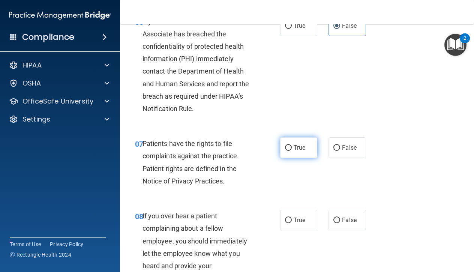
click at [294, 145] on span "True" at bounding box center [299, 147] width 12 height 7
click at [292, 145] on input "True" at bounding box center [288, 148] width 7 height 6
radio input "true"
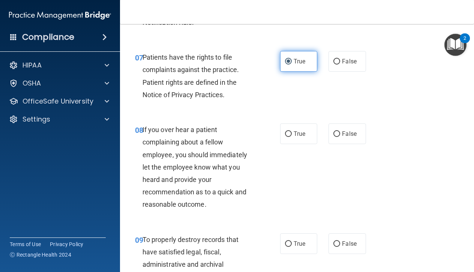
scroll to position [597, 0]
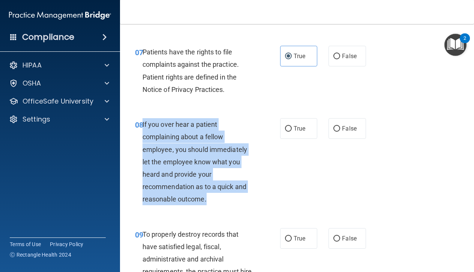
drag, startPoint x: 209, startPoint y: 196, endPoint x: 142, endPoint y: 122, distance: 99.2
click at [142, 122] on div "If you over hear a patient complaining about a fellow employee, you should imme…" at bounding box center [200, 161] width 117 height 87
click at [340, 126] on input "False" at bounding box center [336, 129] width 7 height 6
radio input "true"
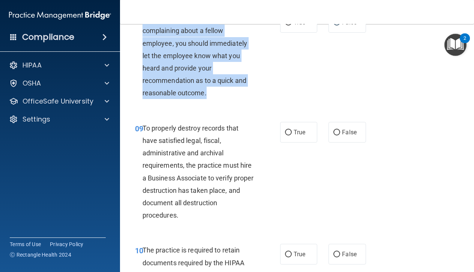
scroll to position [705, 0]
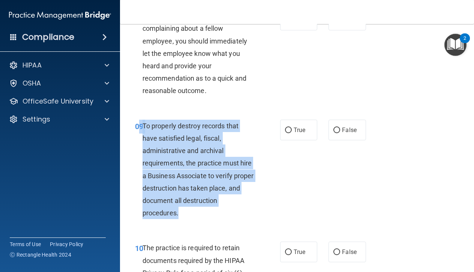
drag, startPoint x: 183, startPoint y: 207, endPoint x: 141, endPoint y: 125, distance: 91.7
click at [141, 125] on div "09 To properly destroy records that have satisfied legal, fiscal, administrativ…" at bounding box center [207, 171] width 167 height 103
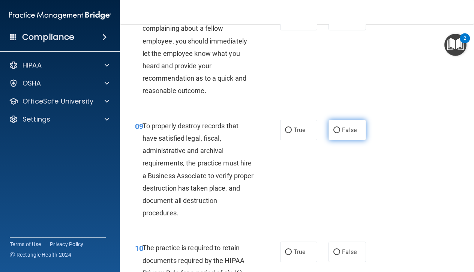
click at [355, 128] on span "False" at bounding box center [349, 129] width 15 height 7
click at [340, 128] on input "False" at bounding box center [336, 130] width 7 height 6
radio input "true"
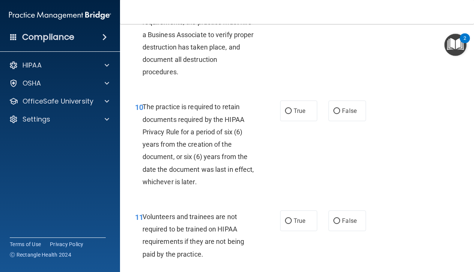
scroll to position [864, 0]
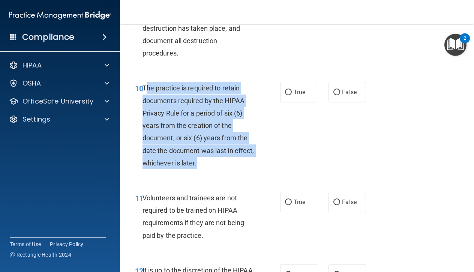
drag, startPoint x: 218, startPoint y: 158, endPoint x: 145, endPoint y: 82, distance: 106.3
click at [145, 82] on div "The practice is required to retain documents required by the HIPAA Privacy Rule…" at bounding box center [200, 125] width 117 height 87
drag, startPoint x: 144, startPoint y: 83, endPoint x: 215, endPoint y: 158, distance: 103.1
click at [215, 158] on span "The practice is required to retain documents required by the HIPAA Privacy Rule…" at bounding box center [198, 125] width 112 height 82
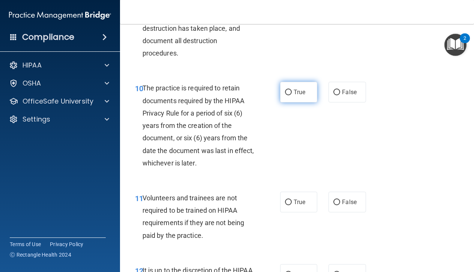
click at [293, 93] on label "True" at bounding box center [298, 92] width 37 height 21
click at [292, 93] on input "True" at bounding box center [288, 93] width 7 height 6
radio input "true"
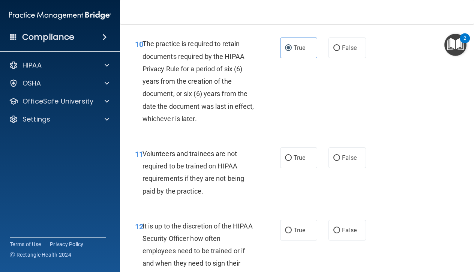
scroll to position [923, 0]
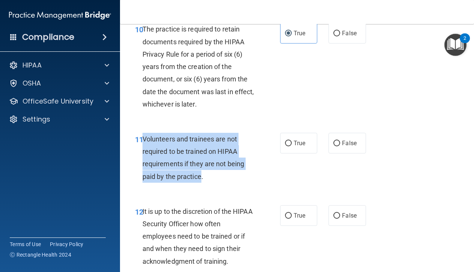
drag, startPoint x: 202, startPoint y: 171, endPoint x: 144, endPoint y: 134, distance: 69.0
click at [144, 135] on span "Volunteers and trainees are not required to be trained on HIPAA requirements if…" at bounding box center [193, 157] width 102 height 45
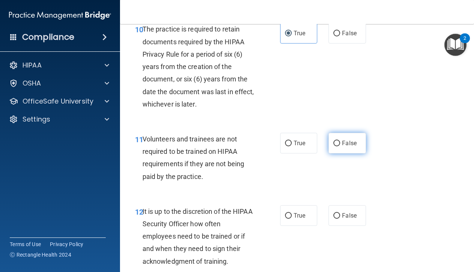
click at [341, 139] on label "False" at bounding box center [346, 143] width 37 height 21
click at [340, 141] on input "False" at bounding box center [336, 144] width 7 height 6
radio input "true"
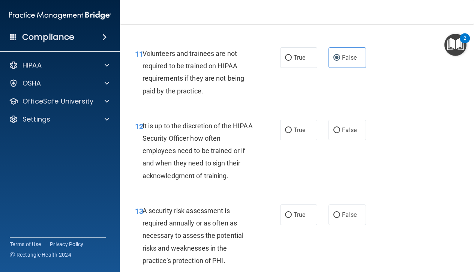
scroll to position [1017, 0]
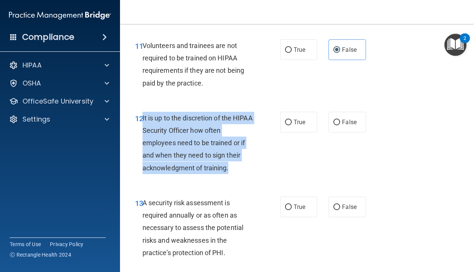
drag, startPoint x: 230, startPoint y: 164, endPoint x: 143, endPoint y: 114, distance: 100.7
click at [143, 114] on div "It is up to the discretion of the HIPAA Security Officer how often employees ne…" at bounding box center [200, 143] width 117 height 62
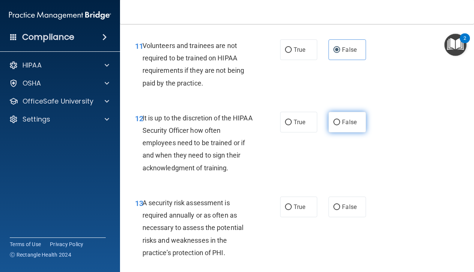
click at [341, 117] on label "False" at bounding box center [346, 122] width 37 height 21
click at [340, 120] on input "False" at bounding box center [336, 123] width 7 height 6
radio input "true"
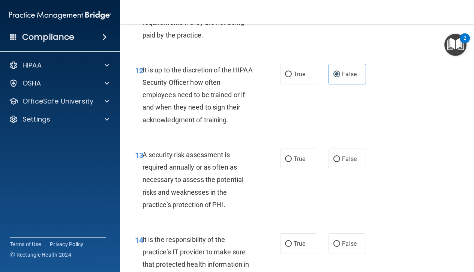
scroll to position [1067, 0]
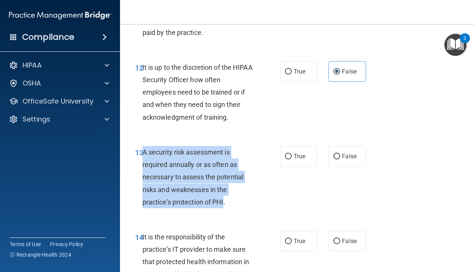
drag, startPoint x: 224, startPoint y: 196, endPoint x: 142, endPoint y: 148, distance: 95.6
click at [142, 148] on div "13 A security risk assessment is required annually or as often as necessary to …" at bounding box center [207, 179] width 167 height 66
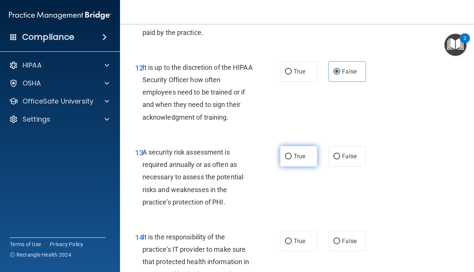
click at [300, 146] on label "True" at bounding box center [298, 156] width 37 height 21
click at [292, 154] on input "True" at bounding box center [288, 157] width 7 height 6
radio input "true"
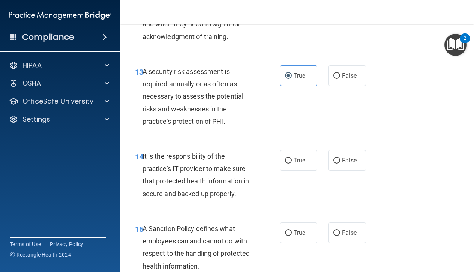
scroll to position [1152, 0]
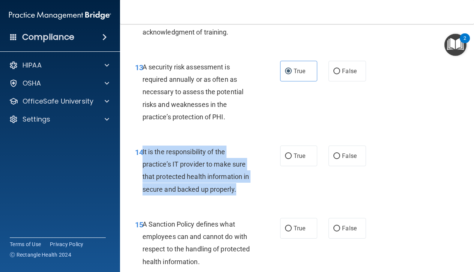
drag, startPoint x: 236, startPoint y: 184, endPoint x: 143, endPoint y: 144, distance: 101.6
click at [143, 148] on span "It is the responsibility of the practice’s IT provider to make sure that protec…" at bounding box center [195, 170] width 107 height 45
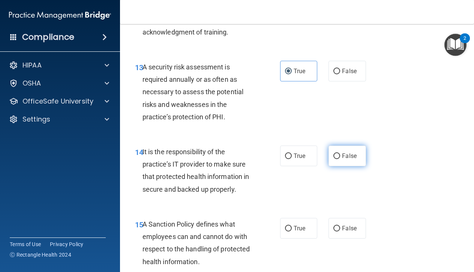
click at [342, 152] on span "False" at bounding box center [349, 155] width 15 height 7
click at [340, 153] on input "False" at bounding box center [336, 156] width 7 height 6
radio input "true"
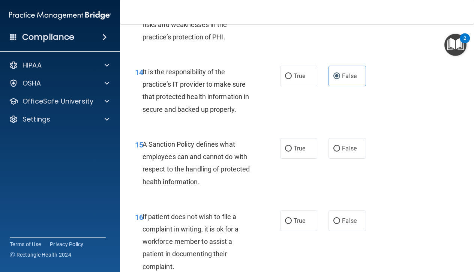
scroll to position [1234, 0]
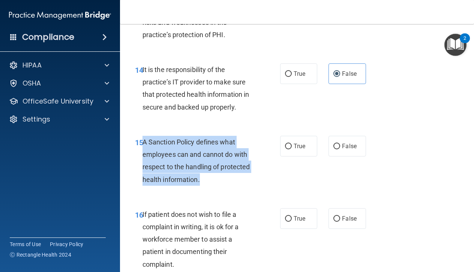
drag, startPoint x: 203, startPoint y: 172, endPoint x: 143, endPoint y: 136, distance: 70.0
click at [143, 136] on div "A Sanction Policy defines what employees can and cannot do with respect to the …" at bounding box center [200, 161] width 117 height 50
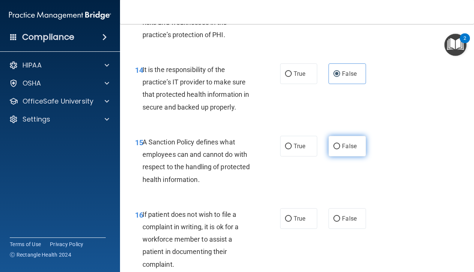
click at [341, 141] on label "False" at bounding box center [346, 146] width 37 height 21
click at [340, 144] on input "False" at bounding box center [336, 147] width 7 height 6
radio input "true"
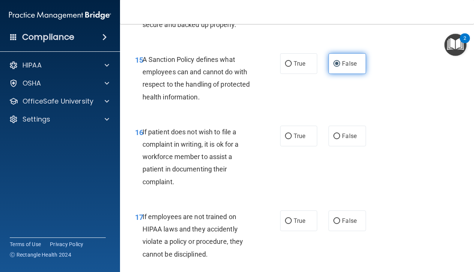
scroll to position [1319, 0]
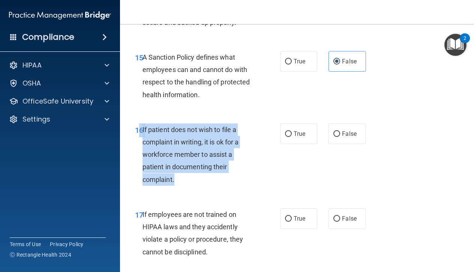
drag, startPoint x: 184, startPoint y: 175, endPoint x: 141, endPoint y: 125, distance: 66.4
click at [141, 125] on div "16 If patient does not wish to file a complaint in writing, it is ok for a work…" at bounding box center [207, 156] width 167 height 66
click at [290, 131] on input "True" at bounding box center [288, 134] width 7 height 6
radio input "true"
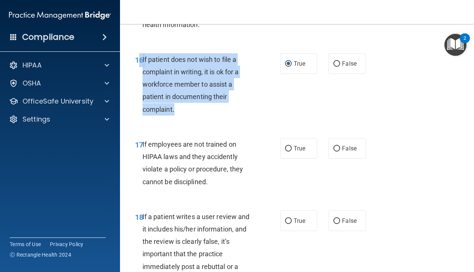
scroll to position [1390, 0]
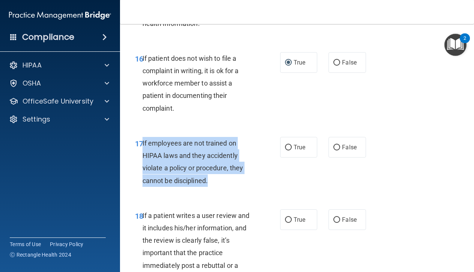
drag, startPoint x: 211, startPoint y: 174, endPoint x: 142, endPoint y: 137, distance: 77.5
click at [142, 137] on div "If employees are not trained on HIPAA laws and they accidently violate a policy…" at bounding box center [200, 162] width 117 height 50
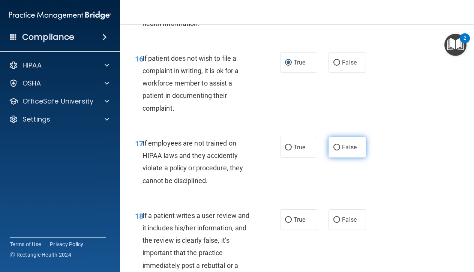
click at [351, 144] on span "False" at bounding box center [349, 147] width 15 height 7
click at [340, 145] on input "False" at bounding box center [336, 148] width 7 height 6
radio input "true"
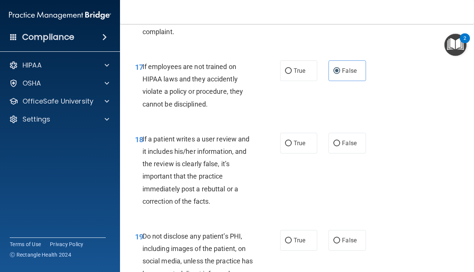
scroll to position [1471, 0]
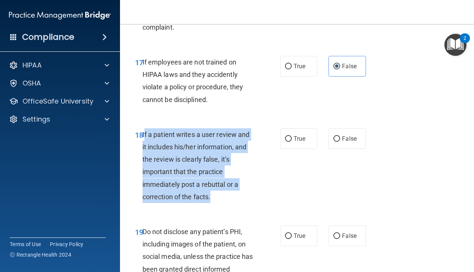
drag, startPoint x: 212, startPoint y: 186, endPoint x: 144, endPoint y: 129, distance: 89.1
click at [144, 129] on div "If a patient writes a user review and it includes his/her information, and the …" at bounding box center [200, 165] width 117 height 75
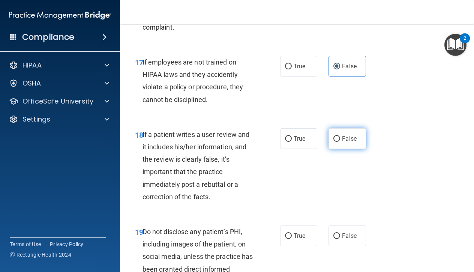
click at [357, 129] on label "False" at bounding box center [346, 138] width 37 height 21
click at [340, 136] on input "False" at bounding box center [336, 139] width 7 height 6
radio input "true"
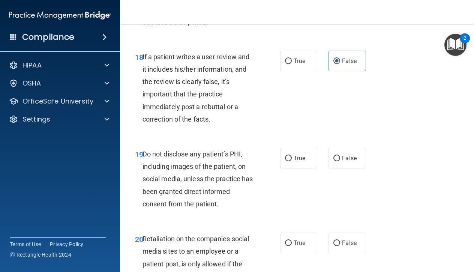
scroll to position [1550, 0]
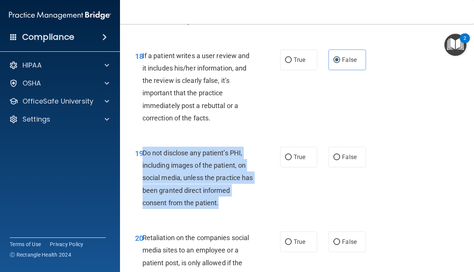
drag, startPoint x: 218, startPoint y: 196, endPoint x: 144, endPoint y: 144, distance: 90.5
click at [144, 149] on span "Do not disclose any patient’s PHI, including images of the patient, on social m…" at bounding box center [197, 178] width 111 height 58
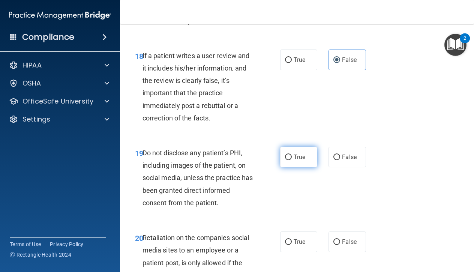
click at [295, 147] on label "True" at bounding box center [298, 157] width 37 height 21
click at [292, 154] on input "True" at bounding box center [288, 157] width 7 height 6
radio input "true"
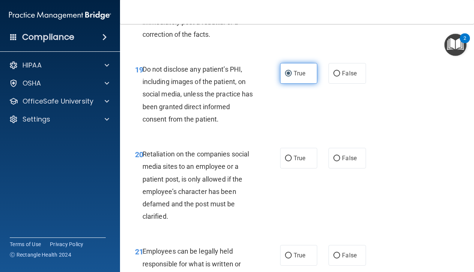
scroll to position [1638, 0]
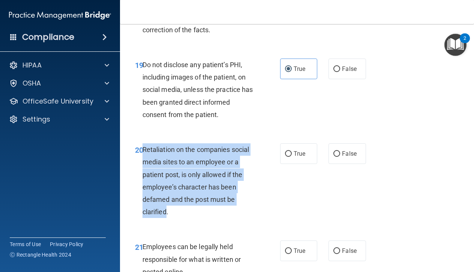
drag, startPoint x: 167, startPoint y: 201, endPoint x: 143, endPoint y: 139, distance: 66.2
click at [143, 145] on span "Retaliation on the companies social media sites to an employee or a patient pos…" at bounding box center [195, 180] width 107 height 70
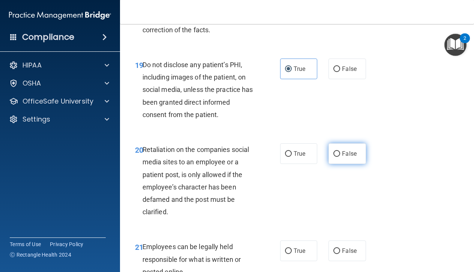
click at [342, 150] on span "False" at bounding box center [349, 153] width 15 height 7
click at [340, 151] on input "False" at bounding box center [336, 154] width 7 height 6
radio input "true"
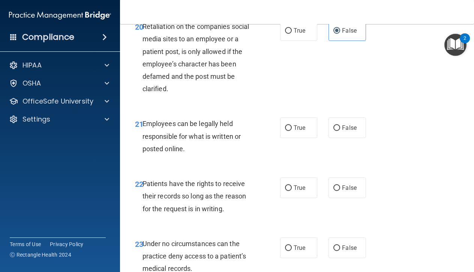
scroll to position [1764, 0]
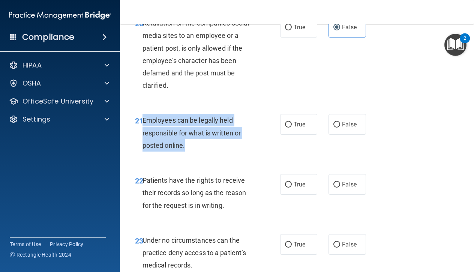
drag, startPoint x: 191, startPoint y: 135, endPoint x: 143, endPoint y: 113, distance: 53.0
click at [143, 114] on div "Employees can be legally held responsible for what is written or posted online." at bounding box center [200, 132] width 117 height 37
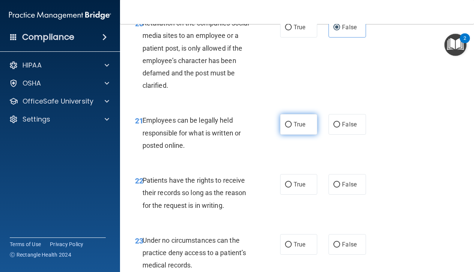
click at [303, 114] on label "True" at bounding box center [298, 124] width 37 height 21
click at [292, 122] on input "True" at bounding box center [288, 125] width 7 height 6
radio input "true"
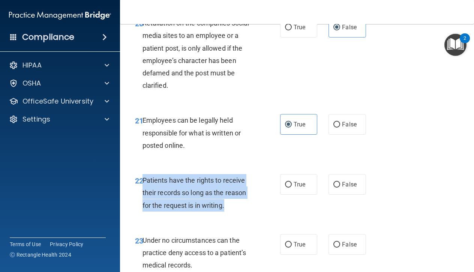
drag, startPoint x: 224, startPoint y: 196, endPoint x: 144, endPoint y: 171, distance: 84.7
click at [144, 176] on span "Patients have the rights to receive their records so long as the reason for the…" at bounding box center [194, 192] width 104 height 33
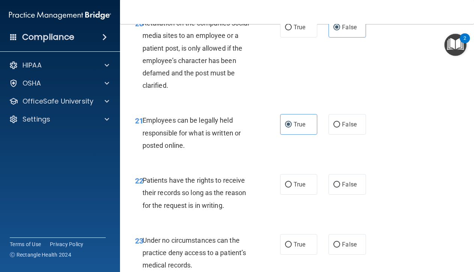
click at [228, 200] on div "Patients have the rights to receive their records so long as the reason for the…" at bounding box center [200, 192] width 117 height 37
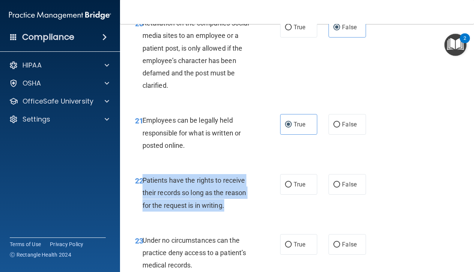
drag, startPoint x: 228, startPoint y: 200, endPoint x: 144, endPoint y: 170, distance: 89.4
click at [144, 174] on div "Patients have the rights to receive their records so long as the reason for the…" at bounding box center [200, 192] width 117 height 37
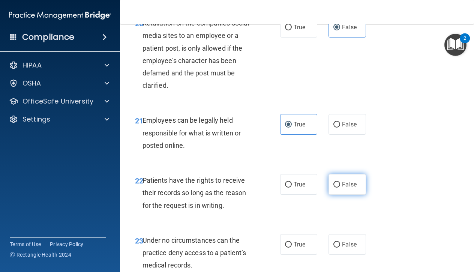
click at [352, 181] on span "False" at bounding box center [349, 184] width 15 height 7
click at [340, 182] on input "False" at bounding box center [336, 185] width 7 height 6
radio input "true"
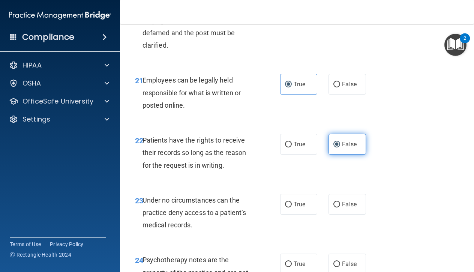
scroll to position [1832, 0]
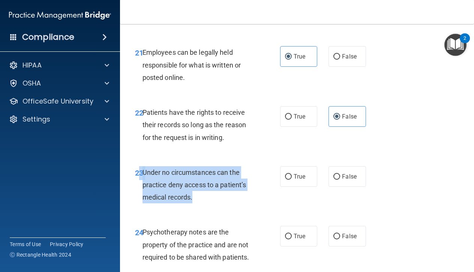
drag, startPoint x: 197, startPoint y: 186, endPoint x: 141, endPoint y: 163, distance: 60.8
click at [141, 166] on div "23 Under no circumstances can the practice deny access to a patient’s medical r…" at bounding box center [207, 186] width 167 height 41
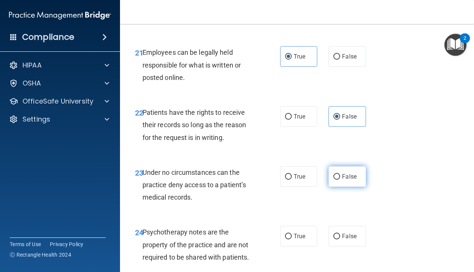
click at [350, 173] on span "False" at bounding box center [349, 176] width 15 height 7
click at [340, 174] on input "False" at bounding box center [336, 177] width 7 height 6
radio input "true"
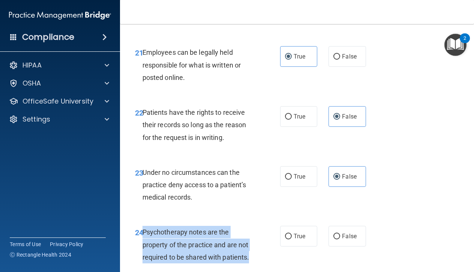
drag, startPoint x: 248, startPoint y: 245, endPoint x: 144, endPoint y: 222, distance: 107.0
click at [144, 228] on span "Psychotherapy notes are the property of the practice and are not required to be…" at bounding box center [195, 244] width 107 height 33
click at [165, 229] on div "Psychotherapy notes are the property of the practice and are not required to be…" at bounding box center [200, 244] width 117 height 37
drag, startPoint x: 142, startPoint y: 221, endPoint x: 253, endPoint y: 247, distance: 113.5
click at [253, 247] on div "Psychotherapy notes are the property of the practice and are not required to be…" at bounding box center [200, 244] width 117 height 37
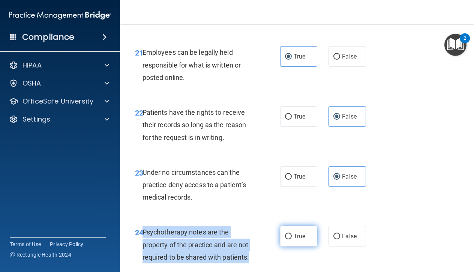
click at [289, 233] on input "True" at bounding box center [288, 236] width 7 height 6
radio input "true"
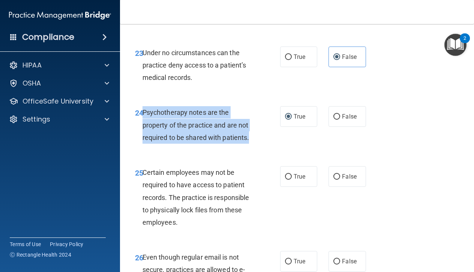
scroll to position [1956, 0]
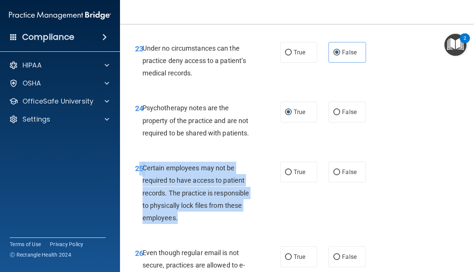
drag, startPoint x: 181, startPoint y: 207, endPoint x: 140, endPoint y: 160, distance: 62.2
click at [140, 162] on div "25 Certain employees may not be required to have access to patient records. The…" at bounding box center [207, 195] width 167 height 66
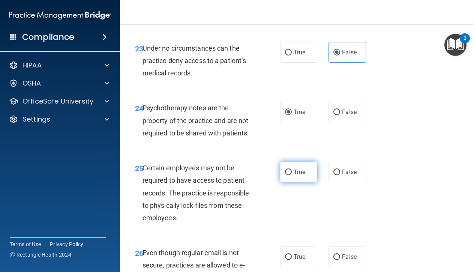
click at [298, 168] on span "True" at bounding box center [299, 171] width 12 height 7
click at [292, 169] on input "True" at bounding box center [288, 172] width 7 height 6
radio input "true"
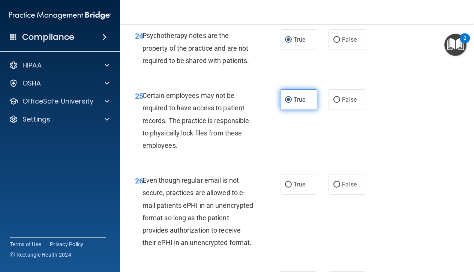
scroll to position [2055, 0]
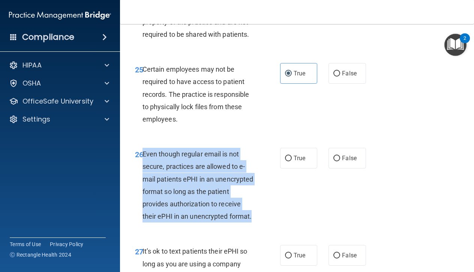
drag, startPoint x: 253, startPoint y: 205, endPoint x: 144, endPoint y: 143, distance: 126.0
click at [144, 148] on div "Even though regular email is not secure, practices are allowed to e-mail patien…" at bounding box center [200, 185] width 117 height 75
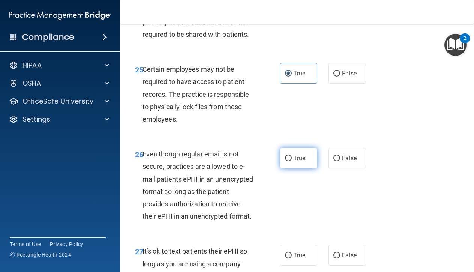
click at [302, 154] on span "True" at bounding box center [299, 157] width 12 height 7
click at [292, 156] on input "True" at bounding box center [288, 159] width 7 height 6
radio input "true"
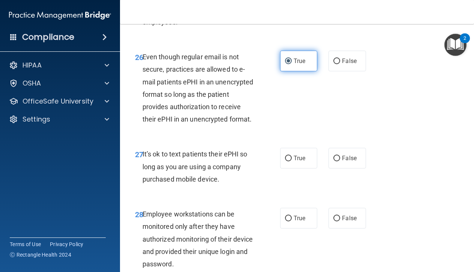
scroll to position [2154, 0]
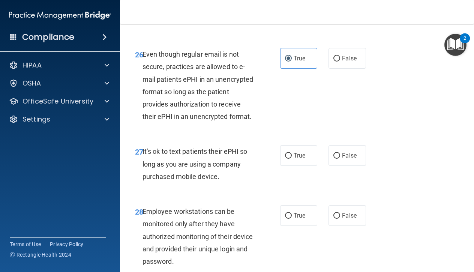
drag, startPoint x: 220, startPoint y: 165, endPoint x: 144, endPoint y: 141, distance: 80.6
click at [144, 145] on div "It’s ok to text patients their ePHI so long as you are using a company purchase…" at bounding box center [200, 163] width 117 height 37
click at [352, 152] on span "False" at bounding box center [349, 155] width 15 height 7
click at [340, 153] on input "False" at bounding box center [336, 156] width 7 height 6
radio input "true"
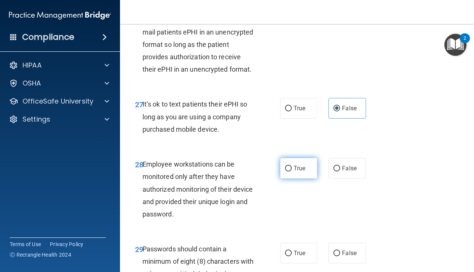
scroll to position [2204, 0]
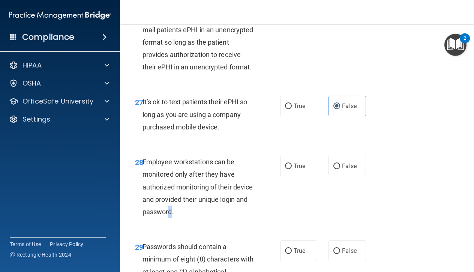
click at [172, 200] on span "Employee workstations can be monitored only after they have authorized monitori…" at bounding box center [197, 187] width 111 height 58
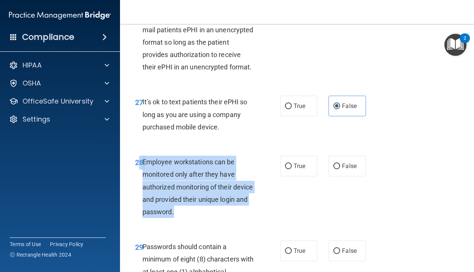
drag, startPoint x: 178, startPoint y: 200, endPoint x: 140, endPoint y: 154, distance: 59.6
click at [140, 156] on div "28 Employee workstations can be monitored only after they have authorized monit…" at bounding box center [207, 189] width 167 height 66
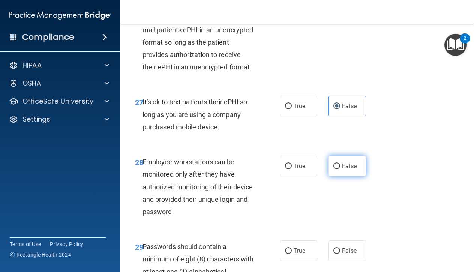
click at [342, 156] on label "False" at bounding box center [346, 166] width 37 height 21
click at [340, 163] on input "False" at bounding box center [336, 166] width 7 height 6
radio input "true"
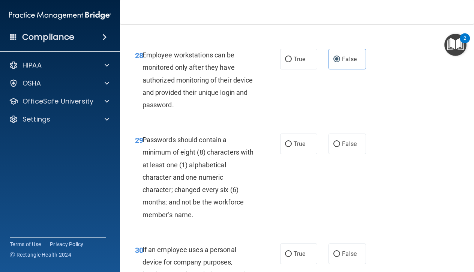
scroll to position [2316, 0]
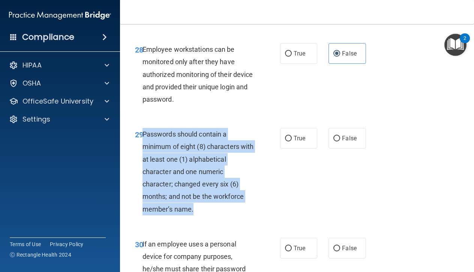
drag, startPoint x: 203, startPoint y: 199, endPoint x: 144, endPoint y: 124, distance: 96.3
click at [144, 128] on div "Passwords should contain a minimum of eight (8) characters with at least one (1…" at bounding box center [200, 171] width 117 height 87
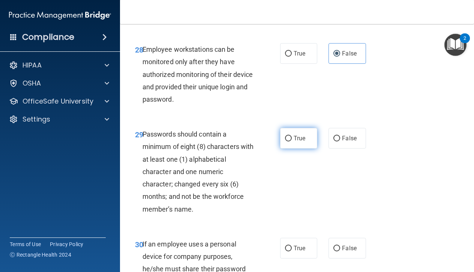
click at [297, 135] on span "True" at bounding box center [299, 138] width 12 height 7
click at [292, 136] on input "True" at bounding box center [288, 139] width 7 height 6
radio input "true"
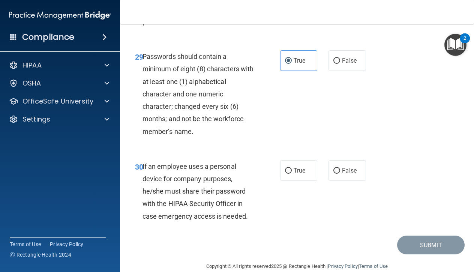
scroll to position [2393, 0]
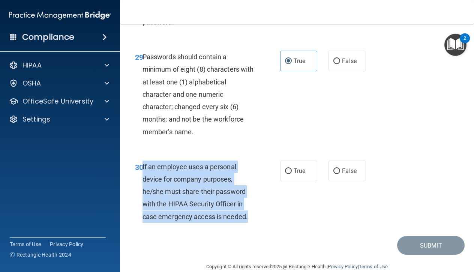
drag, startPoint x: 248, startPoint y: 202, endPoint x: 143, endPoint y: 153, distance: 116.0
click at [143, 160] on div "If an employee uses a personal device for company purposes, he/she must share t…" at bounding box center [200, 191] width 117 height 62
click at [339, 168] on input "False" at bounding box center [336, 171] width 7 height 6
radio input "true"
click at [435, 236] on button "Submit" at bounding box center [430, 245] width 67 height 19
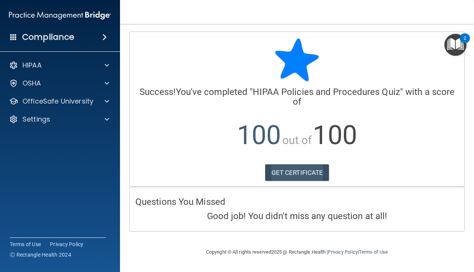
click at [289, 172] on link "GET CERTIFICATE" at bounding box center [297, 172] width 64 height 16
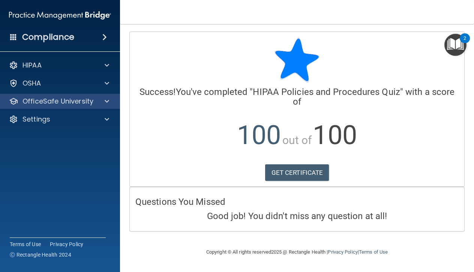
click at [107, 100] on span at bounding box center [107, 101] width 4 height 9
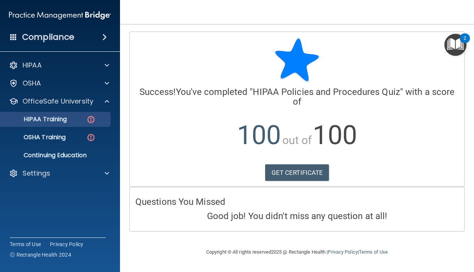
click at [88, 114] on link "HIPAA Training" at bounding box center [52, 119] width 118 height 15
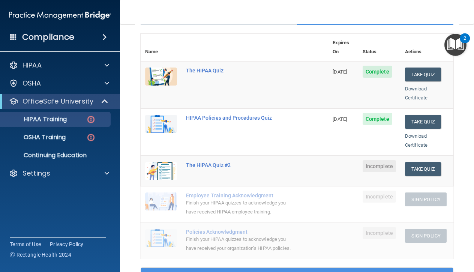
scroll to position [85, 0]
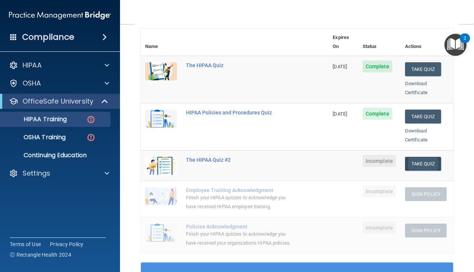
click at [432, 157] on button "Take Quiz" at bounding box center [423, 164] width 36 height 14
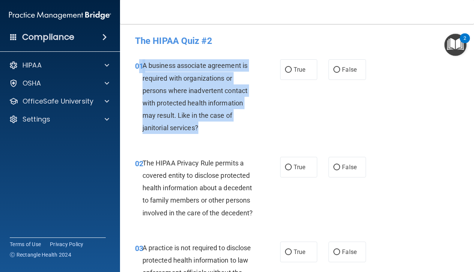
drag, startPoint x: 200, startPoint y: 129, endPoint x: 141, endPoint y: 68, distance: 85.6
click at [141, 68] on div "01 A business associate agreement is required with organizations or persons whe…" at bounding box center [207, 98] width 167 height 78
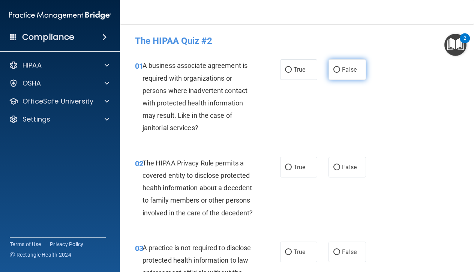
click at [336, 74] on label "False" at bounding box center [346, 69] width 37 height 21
click at [336, 73] on input "False" at bounding box center [336, 70] width 7 height 6
radio input "true"
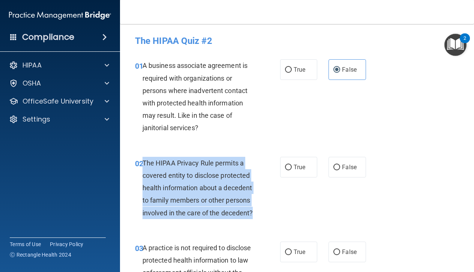
drag, startPoint x: 253, startPoint y: 211, endPoint x: 143, endPoint y: 161, distance: 120.9
click at [143, 161] on div "The HIPAA Privacy Rule permits a covered entity to disclose protected health in…" at bounding box center [200, 188] width 117 height 62
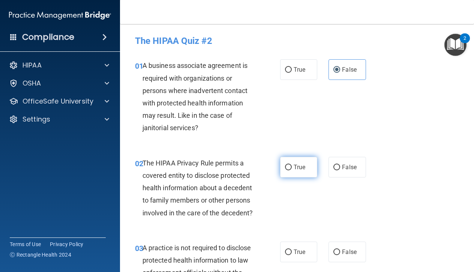
click at [299, 162] on label "True" at bounding box center [298, 167] width 37 height 21
click at [292, 165] on input "True" at bounding box center [288, 168] width 7 height 6
radio input "true"
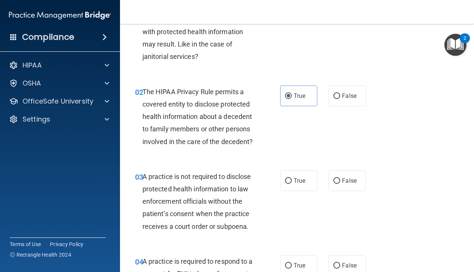
scroll to position [76, 0]
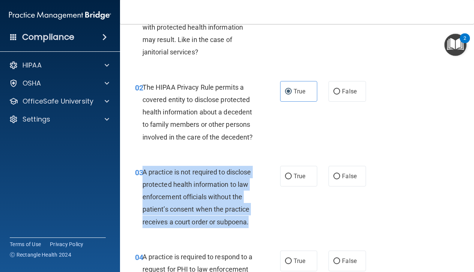
drag, startPoint x: 250, startPoint y: 222, endPoint x: 143, endPoint y: 171, distance: 118.3
click at [143, 171] on div "A practice is not required to disclose protected health information to law enfo…" at bounding box center [200, 197] width 117 height 62
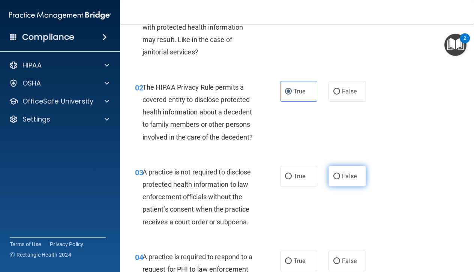
click at [345, 170] on label "False" at bounding box center [346, 176] width 37 height 21
click at [340, 173] on input "False" at bounding box center [336, 176] width 7 height 6
radio input "true"
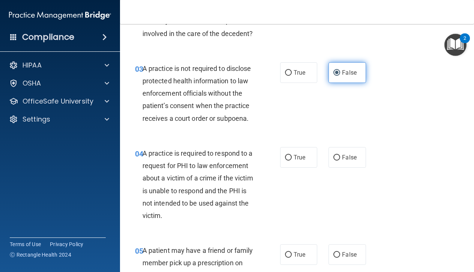
scroll to position [185, 0]
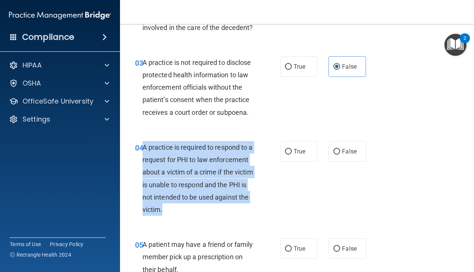
drag, startPoint x: 200, startPoint y: 205, endPoint x: 142, endPoint y: 146, distance: 82.9
click at [142, 146] on div "A practice is required to respond to a request for PHI to law enforcement about…" at bounding box center [200, 178] width 117 height 75
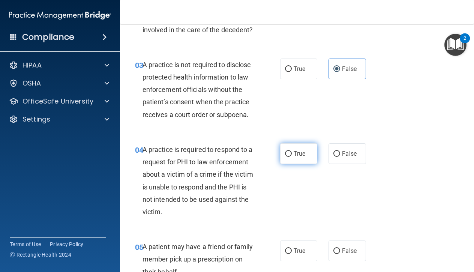
click at [302, 152] on span "True" at bounding box center [299, 153] width 12 height 7
click at [292, 152] on input "True" at bounding box center [288, 154] width 7 height 6
radio input "true"
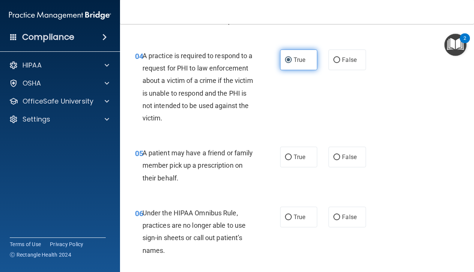
scroll to position [284, 0]
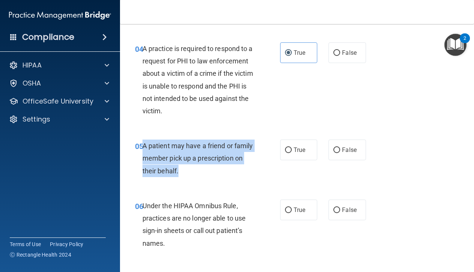
drag, startPoint x: 202, startPoint y: 166, endPoint x: 142, endPoint y: 145, distance: 63.3
click at [142, 145] on div "A patient may have a friend or family member pick up a prescription on their be…" at bounding box center [200, 157] width 117 height 37
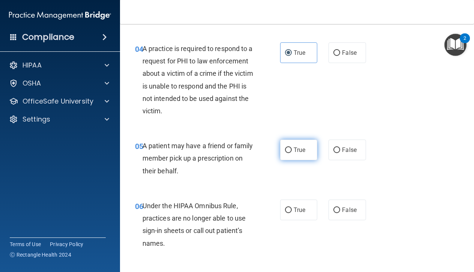
click at [308, 149] on label "True" at bounding box center [298, 149] width 37 height 21
click at [292, 149] on input "True" at bounding box center [288, 150] width 7 height 6
radio input "true"
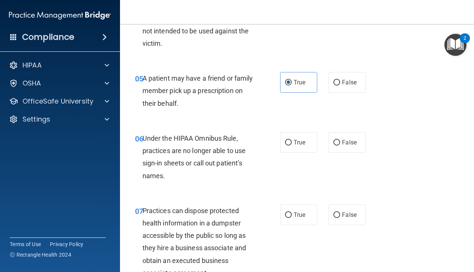
scroll to position [358, 0]
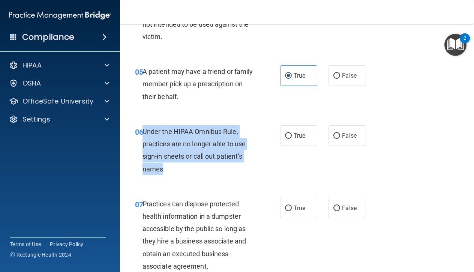
drag, startPoint x: 164, startPoint y: 166, endPoint x: 142, endPoint y: 130, distance: 42.2
click at [142, 130] on span "Under the HIPAA Omnibus Rule, practices are no longer able to use sign-in sheet…" at bounding box center [193, 149] width 103 height 45
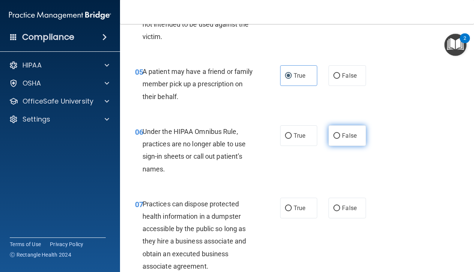
click at [352, 132] on span "False" at bounding box center [349, 135] width 15 height 7
click at [340, 133] on input "False" at bounding box center [336, 136] width 7 height 6
radio input "true"
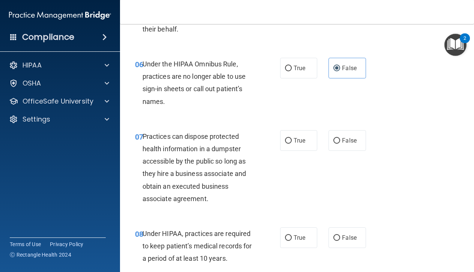
scroll to position [426, 0]
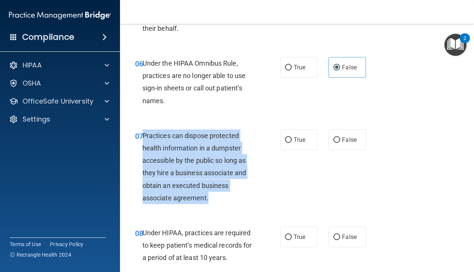
drag, startPoint x: 214, startPoint y: 194, endPoint x: 142, endPoint y: 135, distance: 93.7
click at [142, 135] on div "Practices can dispose protected health information in a dumpster accessible by …" at bounding box center [200, 166] width 117 height 75
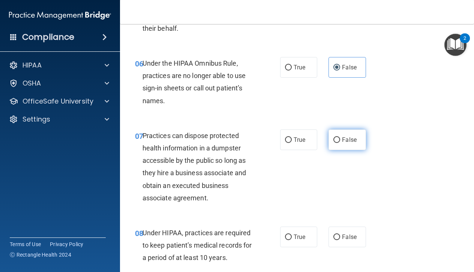
click at [341, 140] on label "False" at bounding box center [346, 139] width 37 height 21
click at [340, 140] on input "False" at bounding box center [336, 140] width 7 height 6
radio input "true"
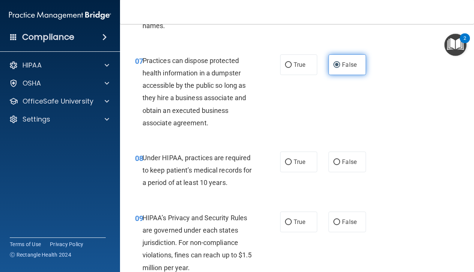
scroll to position [519, 0]
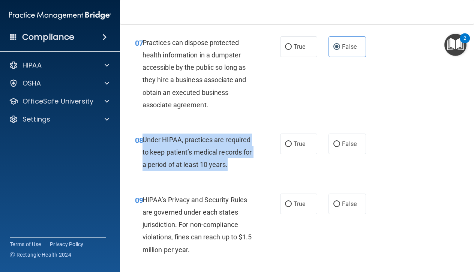
drag, startPoint x: 238, startPoint y: 159, endPoint x: 142, endPoint y: 134, distance: 99.2
click at [142, 134] on div "08 Under HIPAA, practices are required to keep patient’s medical records for a …" at bounding box center [207, 153] width 167 height 41
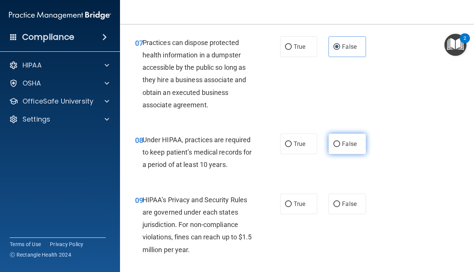
click at [348, 143] on span "False" at bounding box center [349, 143] width 15 height 7
click at [340, 143] on input "False" at bounding box center [336, 144] width 7 height 6
radio input "true"
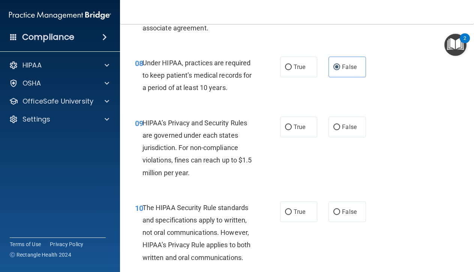
scroll to position [597, 0]
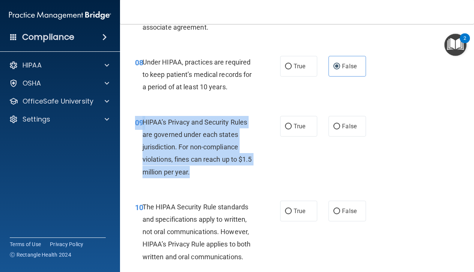
drag, startPoint x: 205, startPoint y: 170, endPoint x: 140, endPoint y: 117, distance: 84.4
click at [137, 117] on div "09 HIPAA’s Privacy and Security Rules are governed under each states jurisdicti…" at bounding box center [207, 149] width 167 height 66
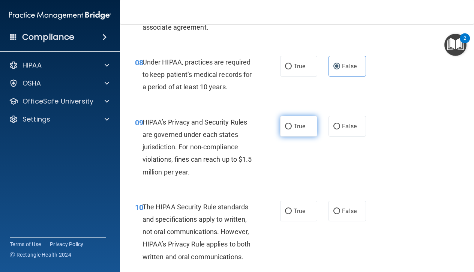
click at [301, 126] on label "True" at bounding box center [298, 126] width 37 height 21
click at [292, 126] on input "True" at bounding box center [288, 127] width 7 height 6
radio input "true"
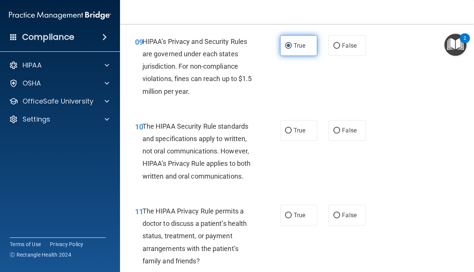
scroll to position [684, 0]
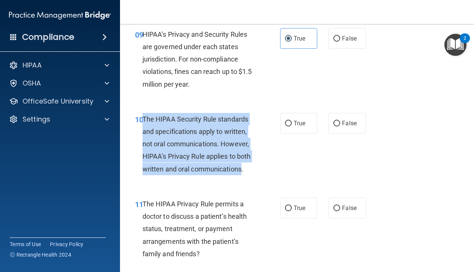
drag, startPoint x: 241, startPoint y: 167, endPoint x: 144, endPoint y: 118, distance: 109.1
click at [144, 117] on span "The HIPAA Security Rule standards and specifications apply to written, not oral…" at bounding box center [196, 144] width 108 height 58
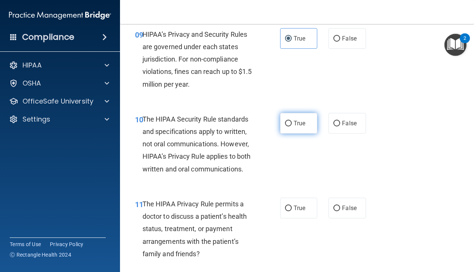
click at [307, 122] on label "True" at bounding box center [298, 123] width 37 height 21
click at [292, 122] on input "True" at bounding box center [288, 124] width 7 height 6
radio input "true"
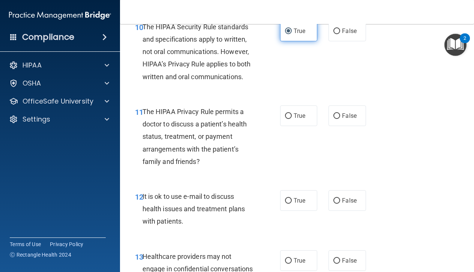
scroll to position [779, 0]
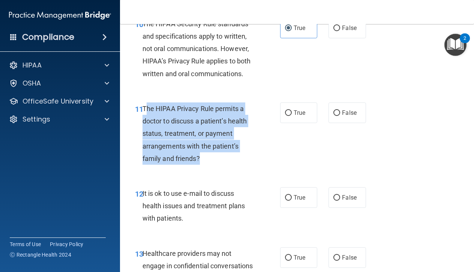
drag, startPoint x: 205, startPoint y: 149, endPoint x: 145, endPoint y: 102, distance: 77.1
click at [145, 102] on div "The HIPAA Privacy Rule permits a doctor to discuss a patient’s health status, t…" at bounding box center [200, 133] width 117 height 62
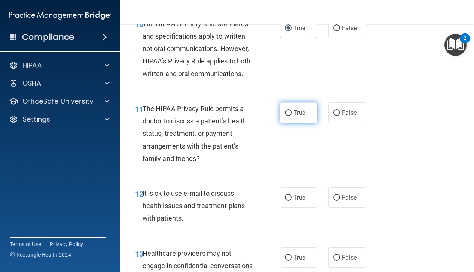
click at [302, 109] on span "True" at bounding box center [299, 112] width 12 height 7
click at [292, 110] on input "True" at bounding box center [288, 113] width 7 height 6
radio input "true"
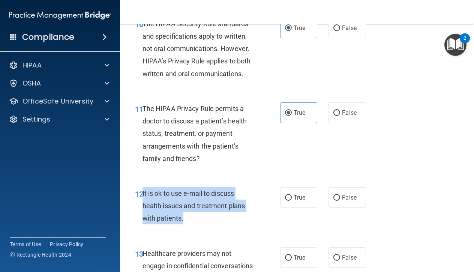
drag, startPoint x: 190, startPoint y: 212, endPoint x: 142, endPoint y: 188, distance: 53.0
click at [142, 188] on div "It is ok to use e-mail to discuss health issues and treatment plans with patien…" at bounding box center [200, 205] width 117 height 37
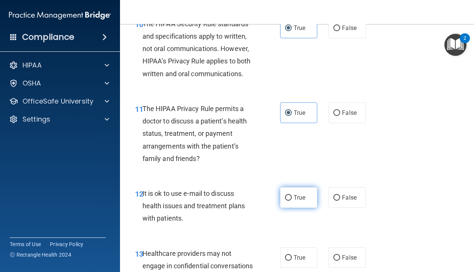
click at [306, 195] on label "True" at bounding box center [298, 197] width 37 height 21
click at [292, 195] on input "True" at bounding box center [288, 198] width 7 height 6
radio input "true"
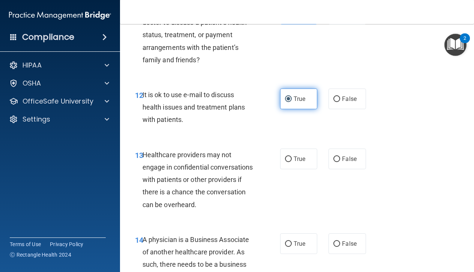
scroll to position [886, 0]
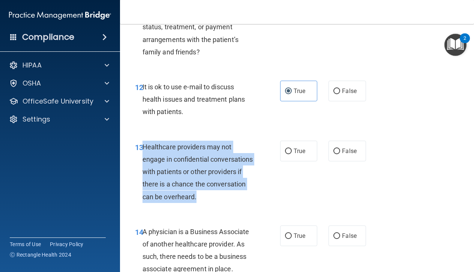
drag, startPoint x: 201, startPoint y: 190, endPoint x: 143, endPoint y: 143, distance: 75.1
click at [143, 143] on div "Healthcare providers may not engage in confidential conversations with patients…" at bounding box center [200, 172] width 117 height 62
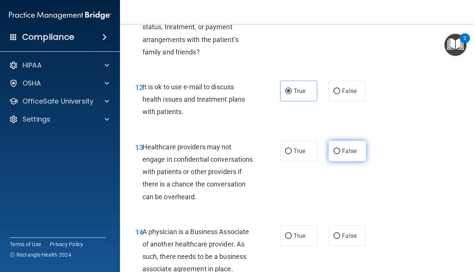
click at [347, 147] on span "False" at bounding box center [349, 150] width 15 height 7
click at [340, 148] on input "False" at bounding box center [336, 151] width 7 height 6
radio input "true"
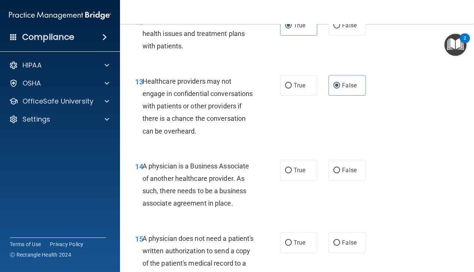
scroll to position [969, 0]
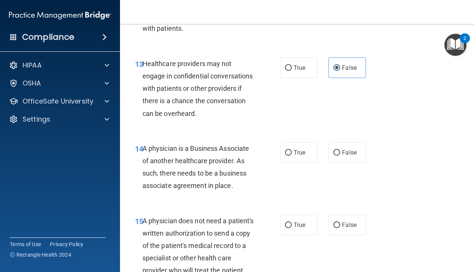
drag, startPoint x: 235, startPoint y: 184, endPoint x: 143, endPoint y: 143, distance: 100.1
click at [143, 143] on div "A physician is a Business Associate of another healthcare provider. As such, th…" at bounding box center [200, 167] width 117 height 50
click at [293, 148] on label "True" at bounding box center [298, 152] width 37 height 21
click at [292, 150] on input "True" at bounding box center [288, 153] width 7 height 6
radio input "true"
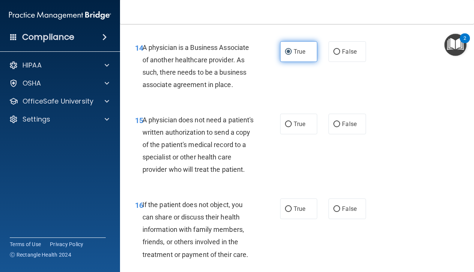
scroll to position [1070, 0]
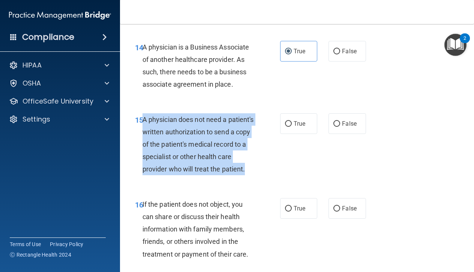
drag, startPoint x: 172, startPoint y: 180, endPoint x: 142, endPoint y: 114, distance: 71.8
click at [142, 114] on div "A physician does not need a patient's written authorization to send a copy of t…" at bounding box center [200, 144] width 117 height 62
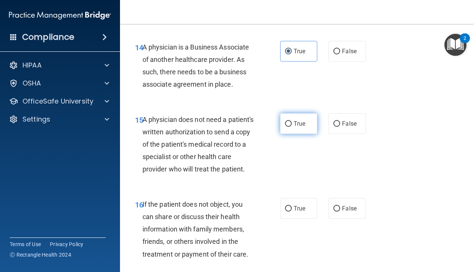
click at [299, 128] on label "True" at bounding box center [298, 123] width 37 height 21
click at [292, 127] on input "True" at bounding box center [288, 124] width 7 height 6
radio input "true"
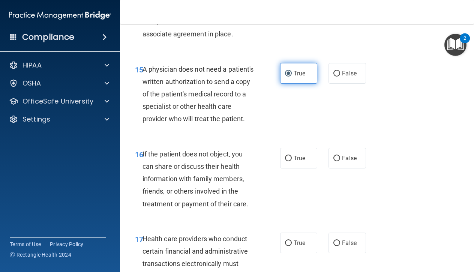
scroll to position [1130, 0]
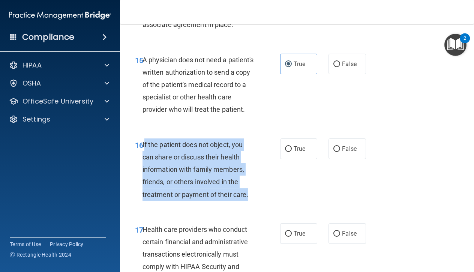
drag, startPoint x: 248, startPoint y: 200, endPoint x: 144, endPoint y: 151, distance: 115.1
click at [144, 151] on span "If the patient does not object, you can share or discuss their health informati…" at bounding box center [195, 170] width 106 height 58
drag, startPoint x: 142, startPoint y: 152, endPoint x: 247, endPoint y: 205, distance: 118.0
click at [247, 200] on div "If the patient does not object, you can share or discuss their health informati…" at bounding box center [200, 169] width 117 height 62
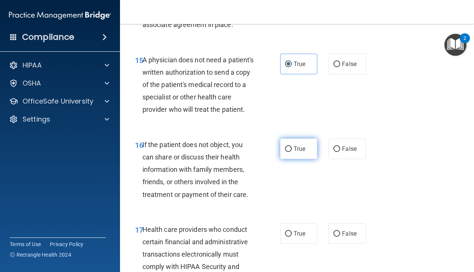
click at [307, 153] on label "True" at bounding box center [298, 148] width 37 height 21
click at [292, 152] on input "True" at bounding box center [288, 149] width 7 height 6
radio input "true"
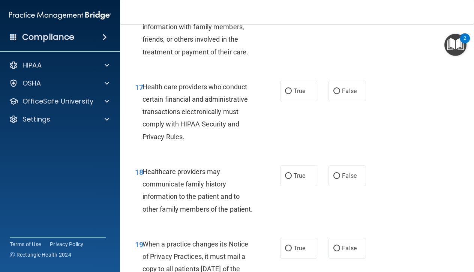
scroll to position [1278, 0]
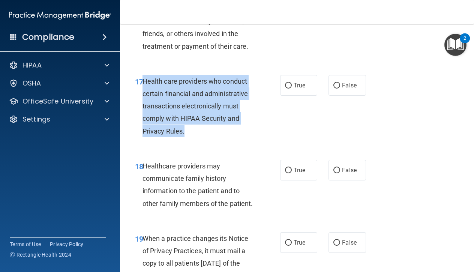
drag, startPoint x: 188, startPoint y: 137, endPoint x: 143, endPoint y: 86, distance: 68.0
click at [143, 86] on div "Health care providers who conduct certain financial and administrative transact…" at bounding box center [200, 106] width 117 height 62
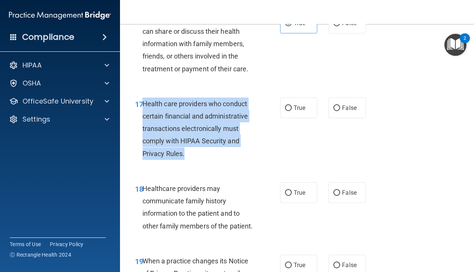
scroll to position [1254, 0]
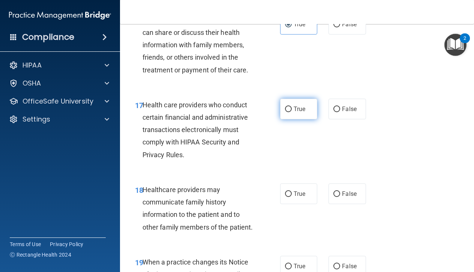
click at [300, 112] on span "True" at bounding box center [299, 108] width 12 height 7
click at [292, 112] on input "True" at bounding box center [288, 109] width 7 height 6
radio input "true"
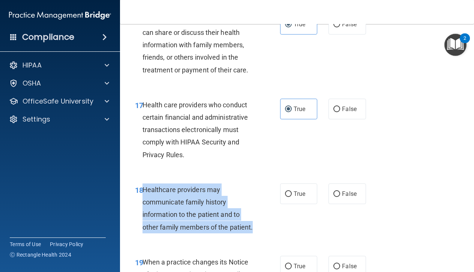
drag, startPoint x: 254, startPoint y: 233, endPoint x: 144, endPoint y: 196, distance: 116.2
click at [144, 196] on div "Healthcare providers may communicate family history information to the patient …" at bounding box center [200, 208] width 117 height 50
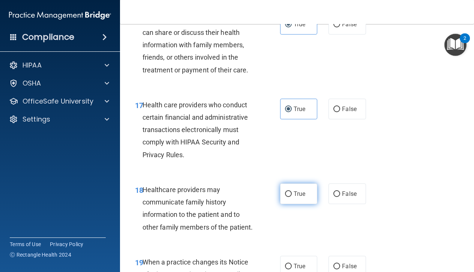
click at [305, 197] on span "True" at bounding box center [299, 193] width 12 height 7
click at [292, 197] on input "True" at bounding box center [288, 194] width 7 height 6
radio input "true"
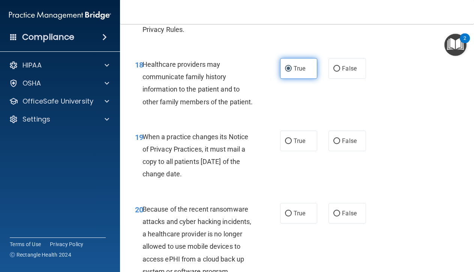
scroll to position [1392, 0]
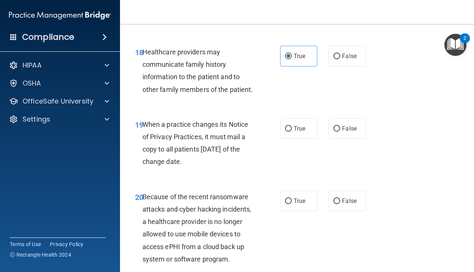
drag, startPoint x: 197, startPoint y: 168, endPoint x: 143, endPoint y: 129, distance: 66.0
click at [143, 129] on div "When a practice changes its Notice of Privacy Practices, it must mail a copy to…" at bounding box center [200, 143] width 117 height 50
click at [342, 132] on span "False" at bounding box center [349, 128] width 15 height 7
click at [340, 132] on input "False" at bounding box center [336, 129] width 7 height 6
radio input "true"
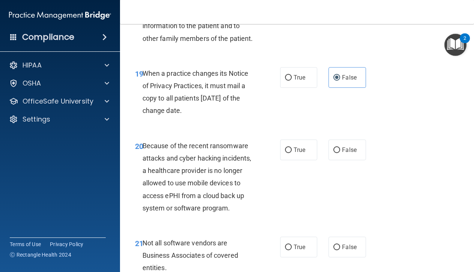
scroll to position [1448, 0]
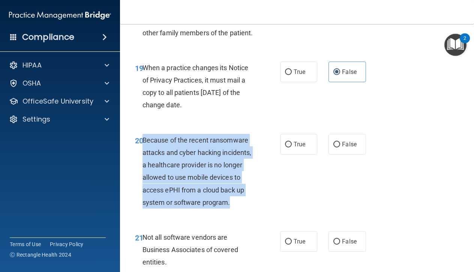
drag, startPoint x: 231, startPoint y: 208, endPoint x: 143, endPoint y: 141, distance: 110.7
click at [143, 141] on div "Because of the recent ransomware attacks and cyber hacking incidents, a healthc…" at bounding box center [200, 171] width 117 height 75
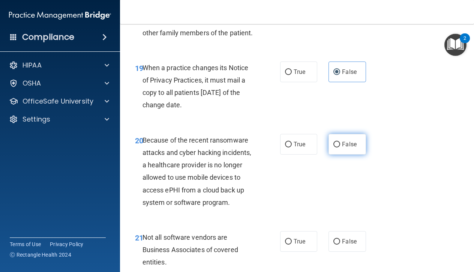
click at [346, 148] on span "False" at bounding box center [349, 144] width 15 height 7
click at [340, 147] on input "False" at bounding box center [336, 145] width 7 height 6
radio input "true"
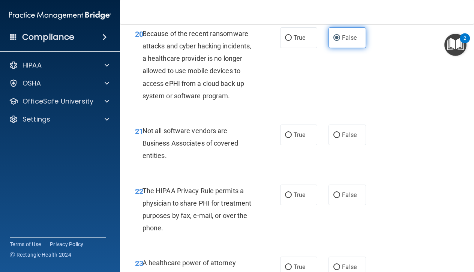
scroll to position [1555, 0]
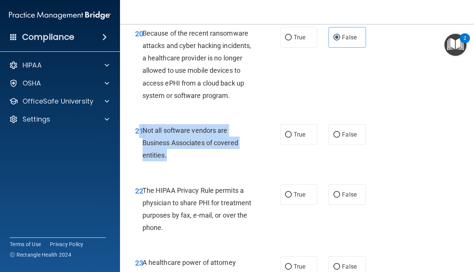
drag, startPoint x: 170, startPoint y: 158, endPoint x: 147, endPoint y: 136, distance: 31.3
click at [141, 136] on div "21 Not all software vendors are Business Associates of covered entities." at bounding box center [207, 144] width 167 height 41
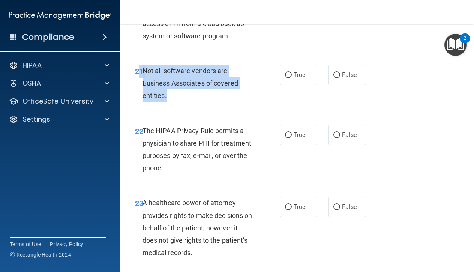
scroll to position [1612, 0]
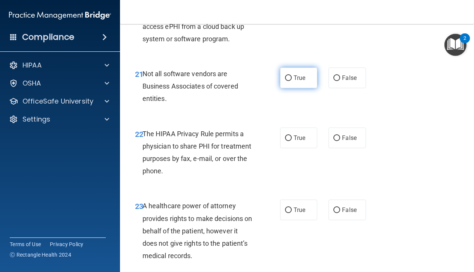
click at [298, 81] on span "True" at bounding box center [299, 77] width 12 height 7
click at [292, 81] on input "True" at bounding box center [288, 78] width 7 height 6
radio input "true"
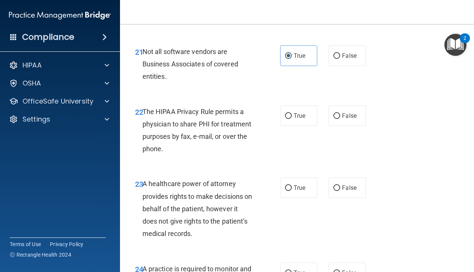
scroll to position [1633, 0]
click at [173, 153] on div "The HIPAA Privacy Rule permits a physician to share PHI for treatment purposes …" at bounding box center [200, 131] width 117 height 50
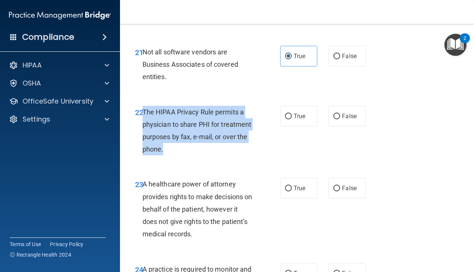
drag, startPoint x: 173, startPoint y: 153, endPoint x: 144, endPoint y: 116, distance: 47.0
click at [144, 116] on div "The HIPAA Privacy Rule permits a physician to share PHI for treatment purposes …" at bounding box center [200, 131] width 117 height 50
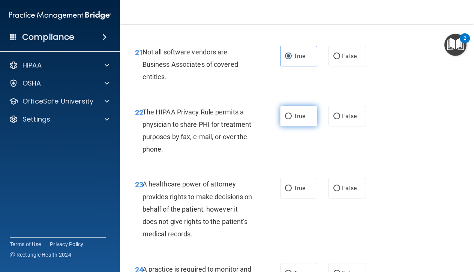
click at [294, 125] on label "True" at bounding box center [298, 116] width 37 height 21
click at [292, 119] on input "True" at bounding box center [288, 117] width 7 height 6
radio input "true"
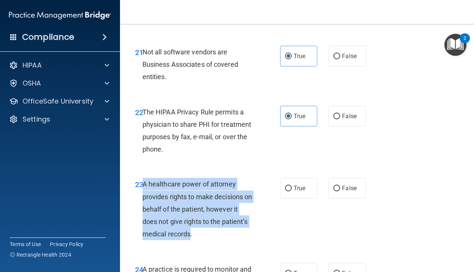
drag, startPoint x: 191, startPoint y: 239, endPoint x: 144, endPoint y: 190, distance: 67.8
click at [144, 190] on span "A healthcare power of attorney provides rights to make decisions on behalf of t…" at bounding box center [197, 209] width 110 height 58
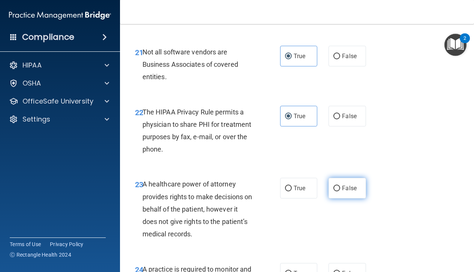
click at [337, 187] on label "False" at bounding box center [346, 188] width 37 height 21
click at [337, 187] on input "False" at bounding box center [336, 188] width 7 height 6
radio input "true"
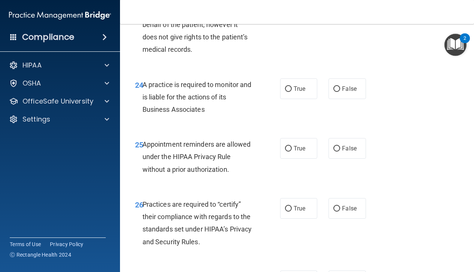
scroll to position [1819, 0]
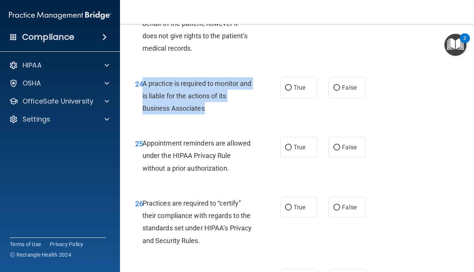
drag, startPoint x: 205, startPoint y: 111, endPoint x: 144, endPoint y: 86, distance: 65.5
click at [144, 86] on span "A practice is required to monitor and is liable for the actions of its Business…" at bounding box center [196, 95] width 109 height 33
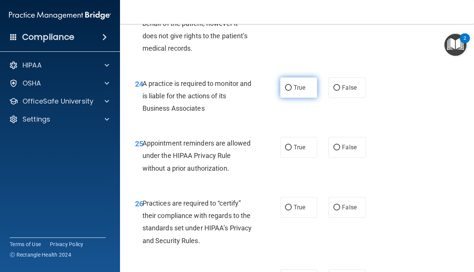
click at [301, 91] on span "True" at bounding box center [299, 87] width 12 height 7
click at [292, 91] on input "True" at bounding box center [288, 88] width 7 height 6
radio input "true"
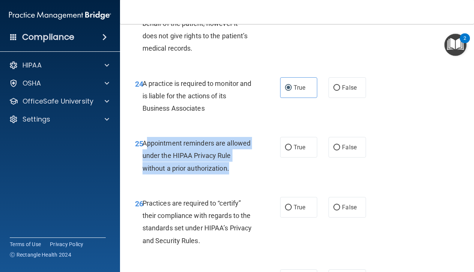
drag, startPoint x: 231, startPoint y: 173, endPoint x: 145, endPoint y: 147, distance: 90.7
click at [145, 147] on div "Appointment reminders are allowed under the HIPAA Privacy Rule without a prior …" at bounding box center [200, 155] width 117 height 37
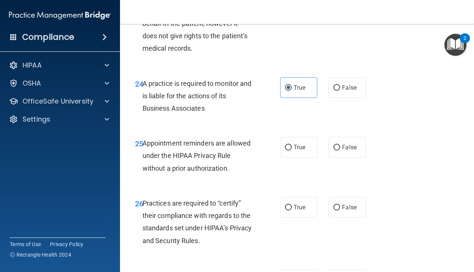
drag, startPoint x: 144, startPoint y: 147, endPoint x: 153, endPoint y: 148, distance: 9.8
click at [147, 147] on span "Appointment reminders are allowed under the HIPAA Privacy Rule without a prior …" at bounding box center [196, 155] width 108 height 33
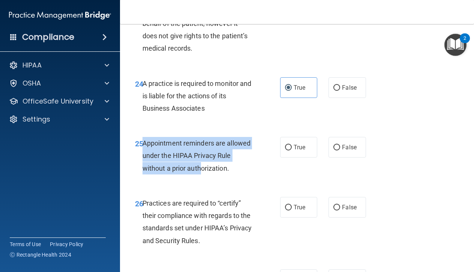
drag, startPoint x: 144, startPoint y: 146, endPoint x: 202, endPoint y: 166, distance: 61.6
click at [202, 166] on div "Appointment reminders are allowed under the HIPAA Privacy Rule without a prior …" at bounding box center [200, 155] width 117 height 37
click at [169, 147] on span "Appointment reminders are allowed under the HIPAA Privacy Rule without a prior …" at bounding box center [196, 155] width 108 height 33
drag, startPoint x: 144, startPoint y: 145, endPoint x: 218, endPoint y: 163, distance: 76.0
click at [218, 163] on div "Appointment reminders are allowed under the HIPAA Privacy Rule without a prior …" at bounding box center [200, 155] width 117 height 37
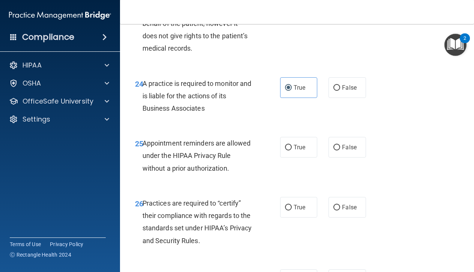
click at [232, 173] on div "Appointment reminders are allowed under the HIPAA Privacy Rule without a prior …" at bounding box center [200, 155] width 117 height 37
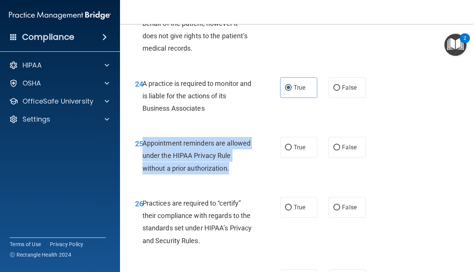
drag, startPoint x: 232, startPoint y: 173, endPoint x: 142, endPoint y: 148, distance: 93.0
click at [142, 148] on div "Appointment reminders are allowed under the HIPAA Privacy Rule without a prior …" at bounding box center [200, 155] width 117 height 37
click at [296, 150] on span "True" at bounding box center [299, 147] width 12 height 7
click at [292, 150] on input "True" at bounding box center [288, 148] width 7 height 6
radio input "true"
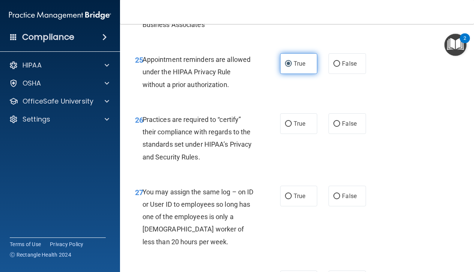
scroll to position [1913, 0]
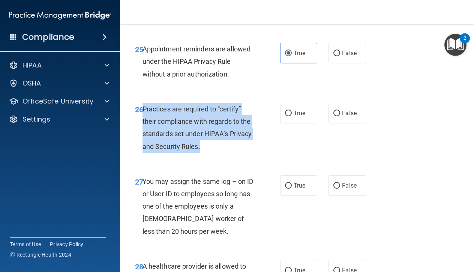
drag, startPoint x: 203, startPoint y: 149, endPoint x: 143, endPoint y: 113, distance: 70.1
click at [143, 113] on div "Practices are required to “certify” their compliance with regards to the standa…" at bounding box center [200, 128] width 117 height 50
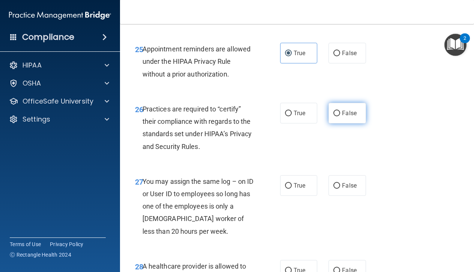
click at [329, 123] on label "False" at bounding box center [346, 113] width 37 height 21
click at [333, 116] on input "False" at bounding box center [336, 114] width 7 height 6
radio input "true"
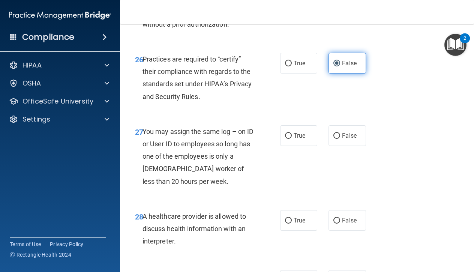
scroll to position [1964, 0]
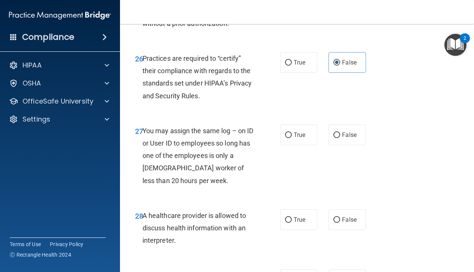
click at [195, 187] on div "You may assign the same log – on ID or User ID to employees so long has one of …" at bounding box center [200, 155] width 117 height 62
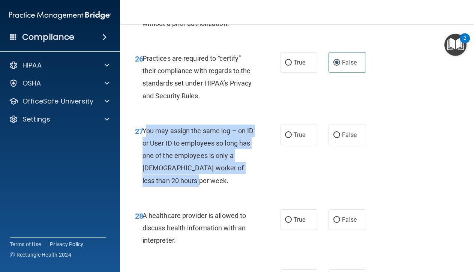
drag, startPoint x: 193, startPoint y: 183, endPoint x: 144, endPoint y: 134, distance: 69.2
click at [144, 134] on div "You may assign the same log – on ID or User ID to employees so long has one of …" at bounding box center [200, 155] width 117 height 62
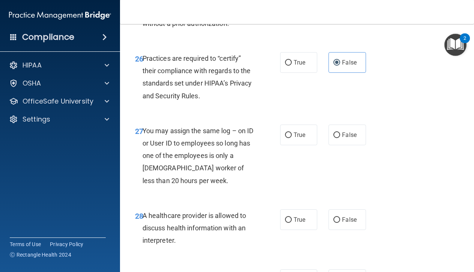
click at [144, 132] on span "You may assign the same log – on ID or User ID to employees so long has one of …" at bounding box center [197, 156] width 111 height 58
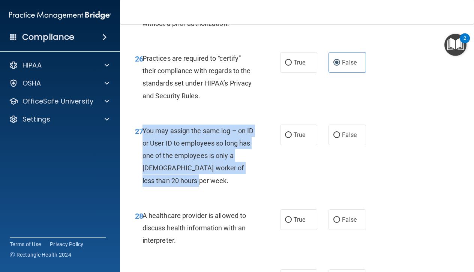
drag, startPoint x: 144, startPoint y: 132, endPoint x: 190, endPoint y: 183, distance: 68.4
click at [190, 183] on span "You may assign the same log – on ID or User ID to employees so long has one of …" at bounding box center [197, 156] width 111 height 58
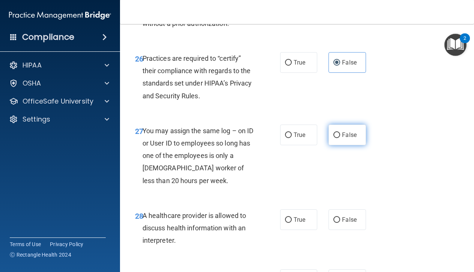
click at [344, 134] on label "False" at bounding box center [346, 134] width 37 height 21
click at [340, 134] on input "False" at bounding box center [336, 135] width 7 height 6
radio input "true"
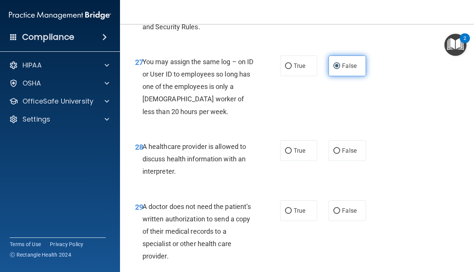
scroll to position [2036, 0]
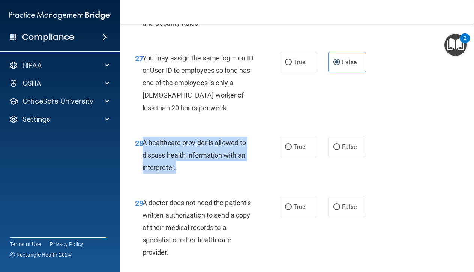
drag, startPoint x: 182, startPoint y: 170, endPoint x: 143, endPoint y: 147, distance: 45.4
click at [143, 147] on div "A healthcare provider is allowed to discuss health information with an interpre…" at bounding box center [200, 154] width 117 height 37
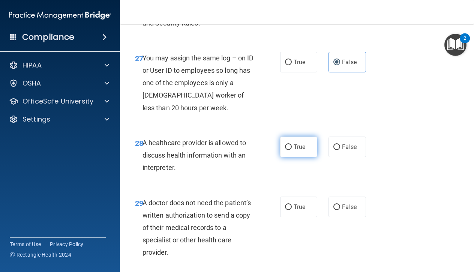
click at [302, 147] on span "True" at bounding box center [299, 146] width 12 height 7
click at [292, 147] on input "True" at bounding box center [288, 147] width 7 height 6
radio input "true"
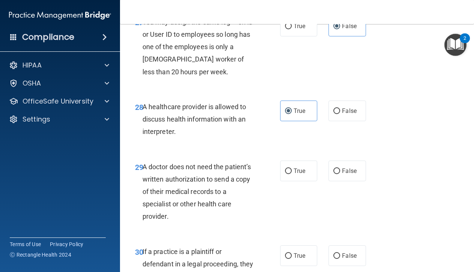
scroll to position [2073, 0]
drag, startPoint x: 174, startPoint y: 219, endPoint x: 142, endPoint y: 170, distance: 58.1
click at [142, 170] on div "A doctor does not need the patient’s written authorization to send a copy of th…" at bounding box center [200, 191] width 117 height 62
click at [295, 170] on span "True" at bounding box center [299, 170] width 12 height 7
click at [292, 170] on input "True" at bounding box center [288, 171] width 7 height 6
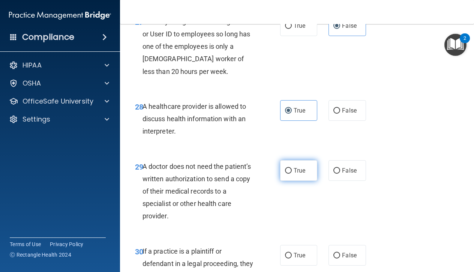
radio input "true"
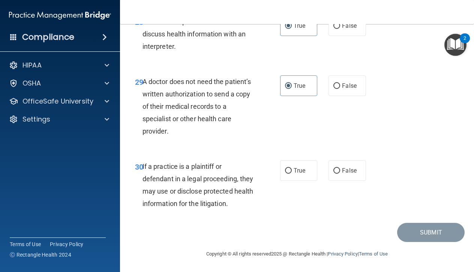
scroll to position [2158, 0]
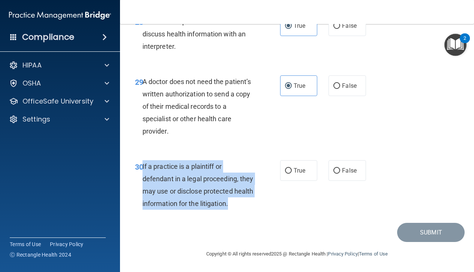
drag, startPoint x: 250, startPoint y: 205, endPoint x: 142, endPoint y: 166, distance: 113.8
click at [142, 166] on div "If a practice is a plaintiff or defendant in a legal proceeding, they may use o…" at bounding box center [200, 185] width 117 height 50
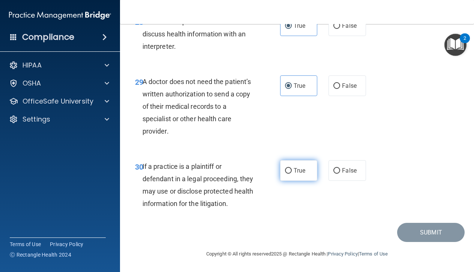
click at [294, 165] on label "True" at bounding box center [298, 170] width 37 height 21
click at [292, 168] on input "True" at bounding box center [288, 171] width 7 height 6
radio input "true"
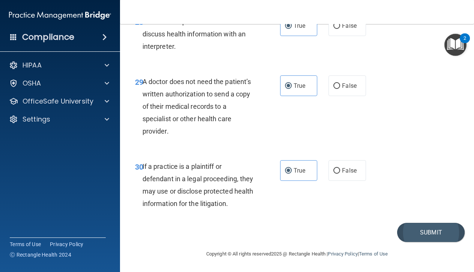
click at [438, 234] on button "Submit" at bounding box center [430, 232] width 67 height 19
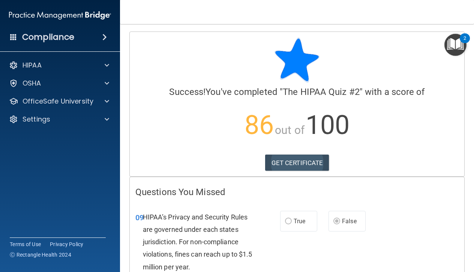
click at [314, 160] on link "GET CERTIFICATE" at bounding box center [297, 162] width 64 height 16
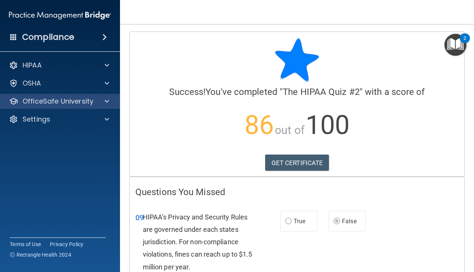
click at [105, 102] on span at bounding box center [107, 101] width 4 height 9
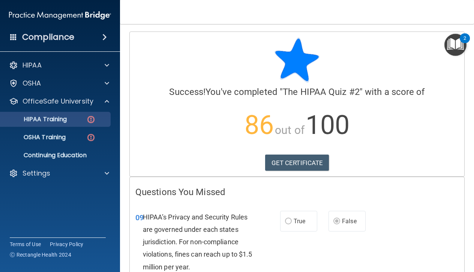
click at [88, 115] on img at bounding box center [90, 119] width 9 height 9
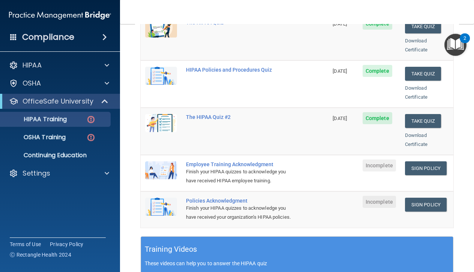
scroll to position [129, 0]
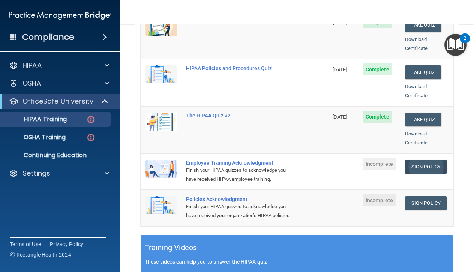
click at [429, 160] on link "Sign Policy" at bounding box center [426, 167] width 42 height 14
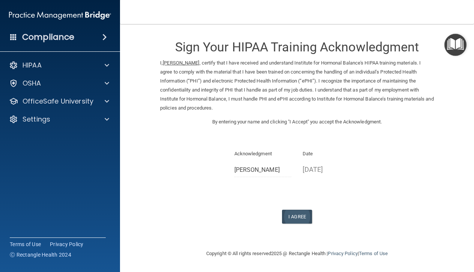
click at [301, 210] on button "I Agree" at bounding box center [297, 216] width 30 height 14
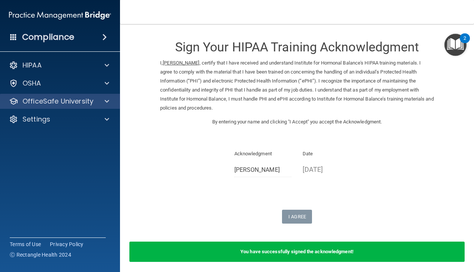
click at [106, 101] on span at bounding box center [107, 101] width 4 height 9
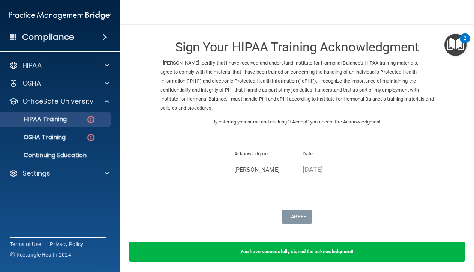
click at [93, 119] on img at bounding box center [90, 119] width 9 height 9
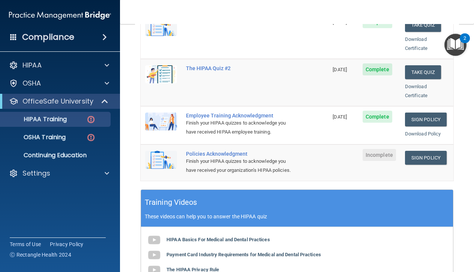
scroll to position [177, 0]
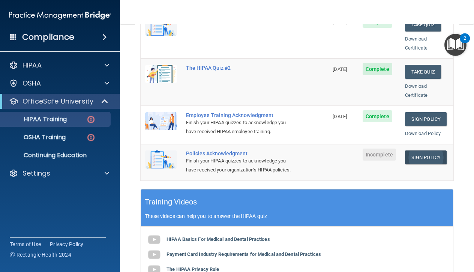
click at [426, 150] on link "Sign Policy" at bounding box center [426, 157] width 42 height 14
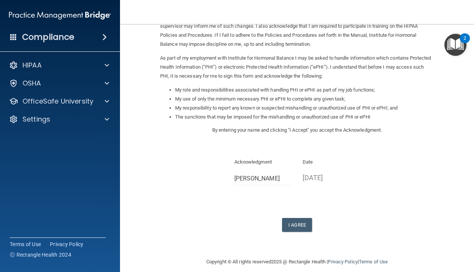
scroll to position [64, 0]
click at [305, 217] on button "I Agree" at bounding box center [297, 224] width 30 height 14
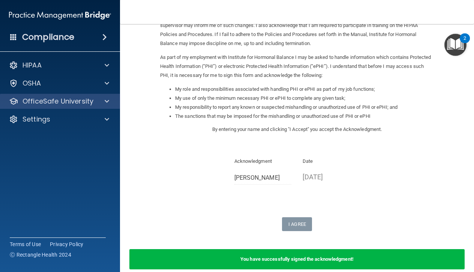
click at [104, 97] on div at bounding box center [105, 101] width 19 height 9
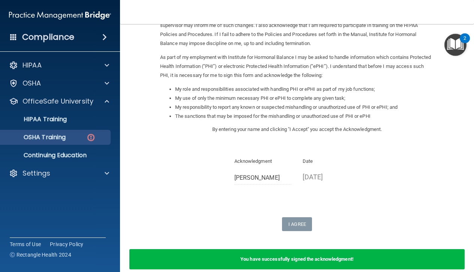
click at [78, 135] on div "OSHA Training" at bounding box center [56, 136] width 102 height 7
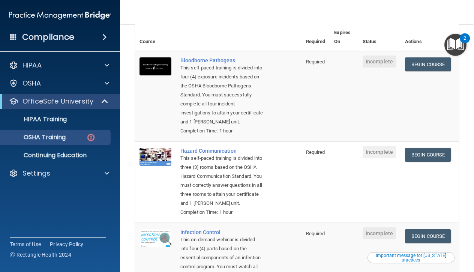
scroll to position [0, 0]
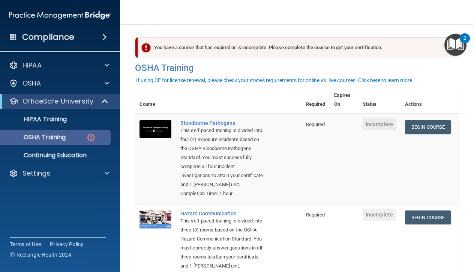
click at [92, 139] on img at bounding box center [90, 137] width 9 height 9
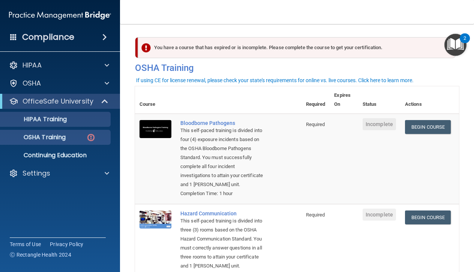
click at [64, 124] on link "HIPAA Training" at bounding box center [52, 119] width 118 height 15
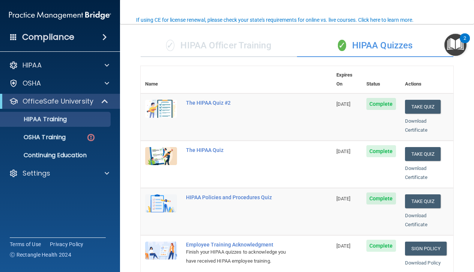
scroll to position [60, 0]
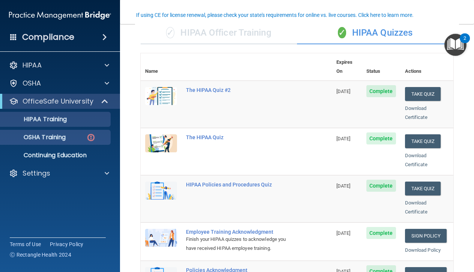
click at [91, 138] on img at bounding box center [90, 137] width 9 height 9
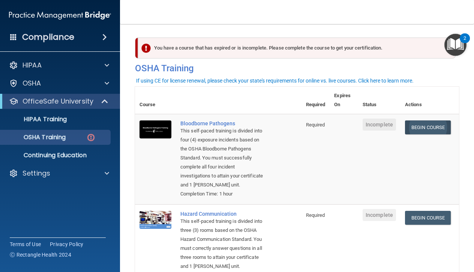
click at [434, 126] on link "Begin Course" at bounding box center [428, 127] width 46 height 14
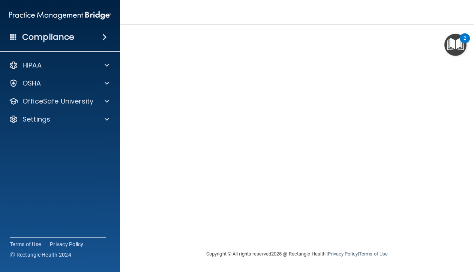
scroll to position [49, 0]
click at [106, 102] on span at bounding box center [107, 101] width 4 height 9
